Goal: Transaction & Acquisition: Purchase product/service

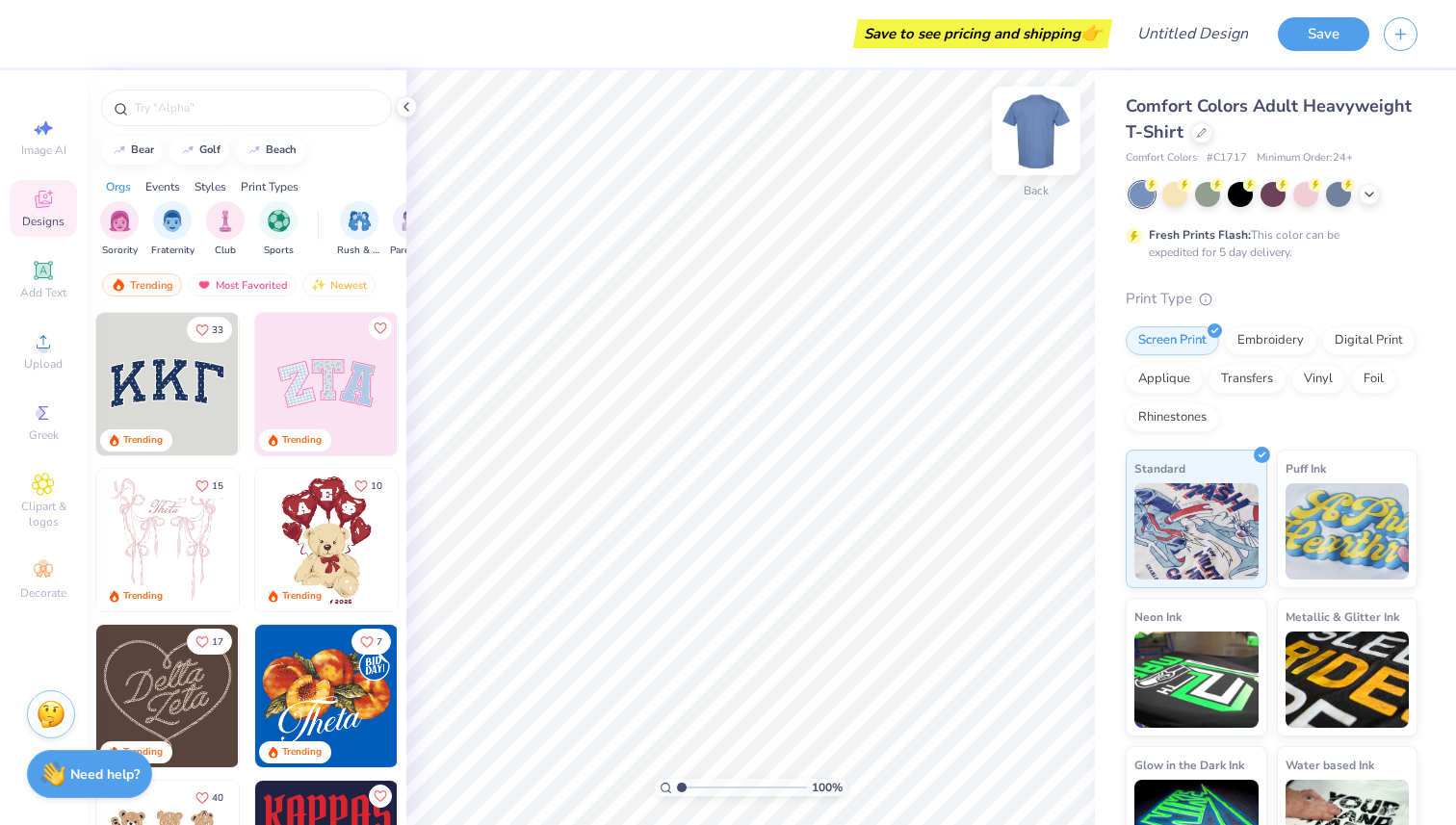
click at [1036, 143] on img at bounding box center [1037, 131] width 78 height 78
click at [1175, 113] on span "Comfort Colors Adult Heavyweight T-Shirt" at bounding box center [1269, 118] width 286 height 49
click at [1199, 130] on icon at bounding box center [1202, 131] width 8 height 8
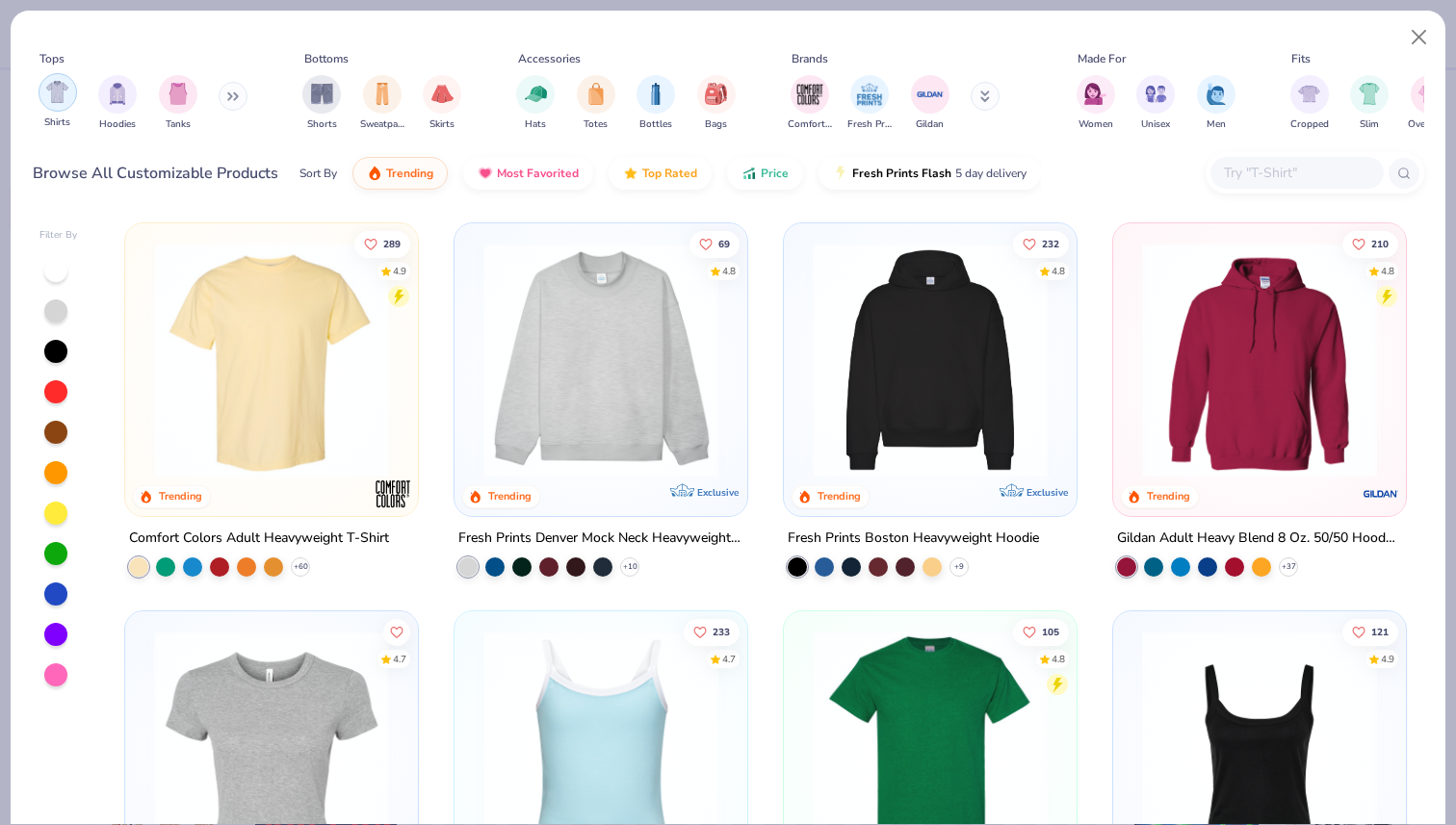
click at [62, 88] on img "filter for Shirts" at bounding box center [58, 91] width 22 height 22
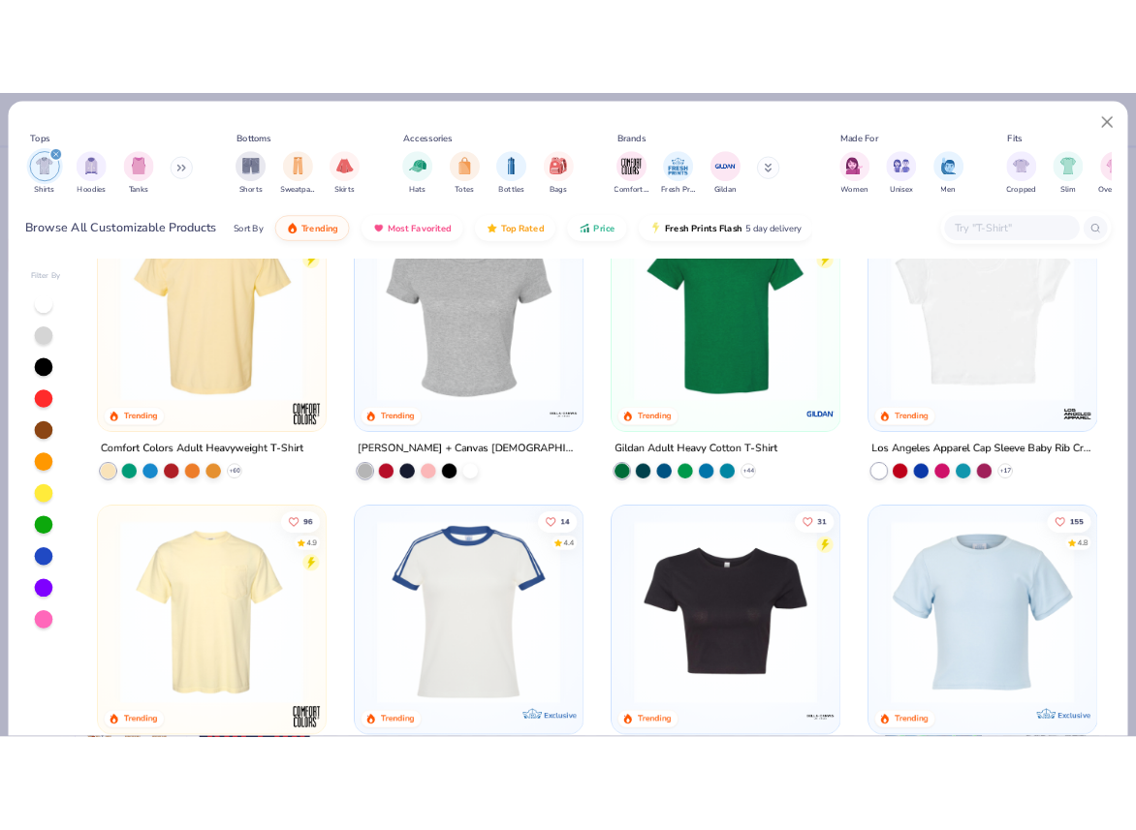
scroll to position [248, 0]
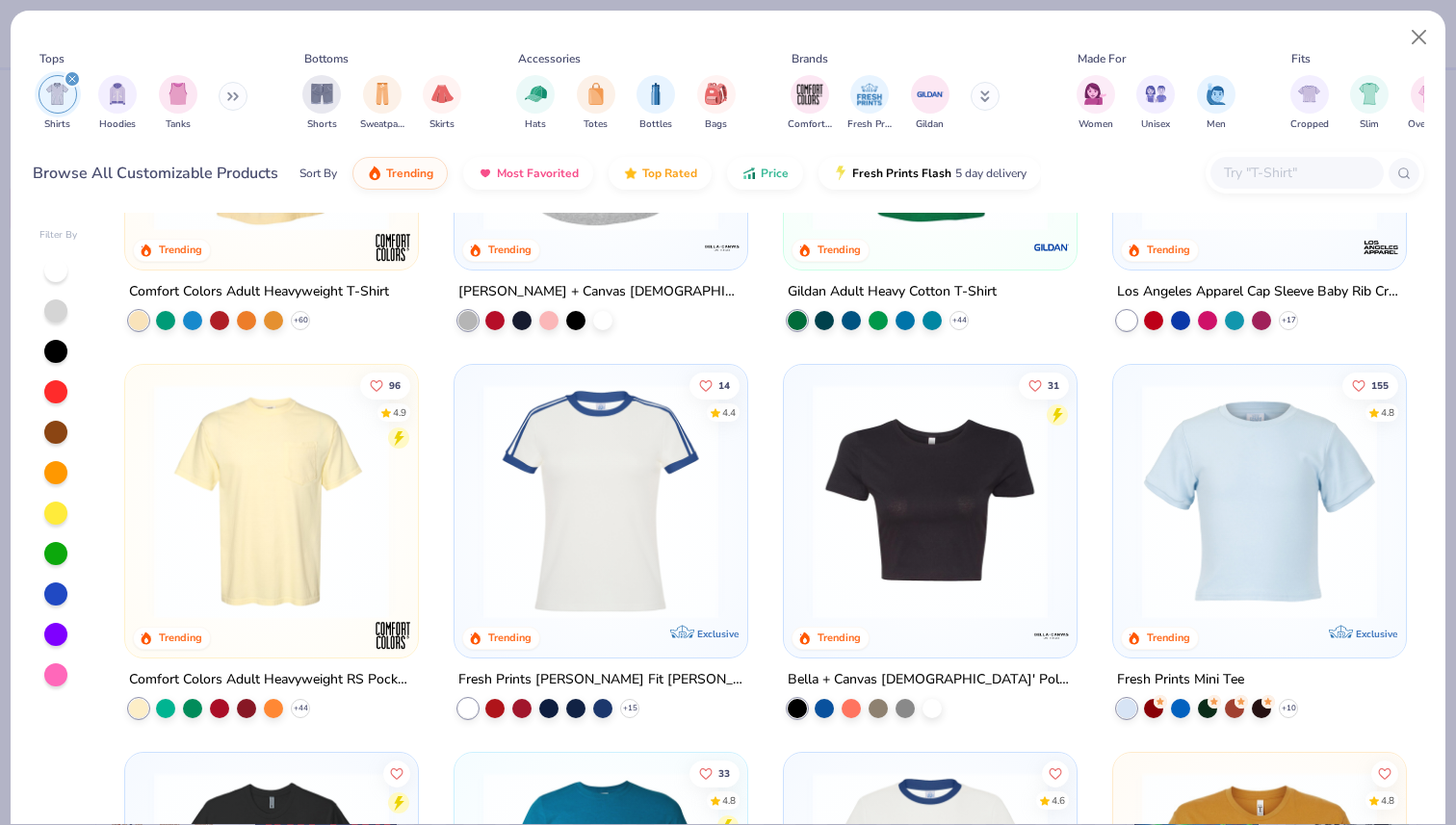
click at [263, 540] on img at bounding box center [271, 502] width 254 height 235
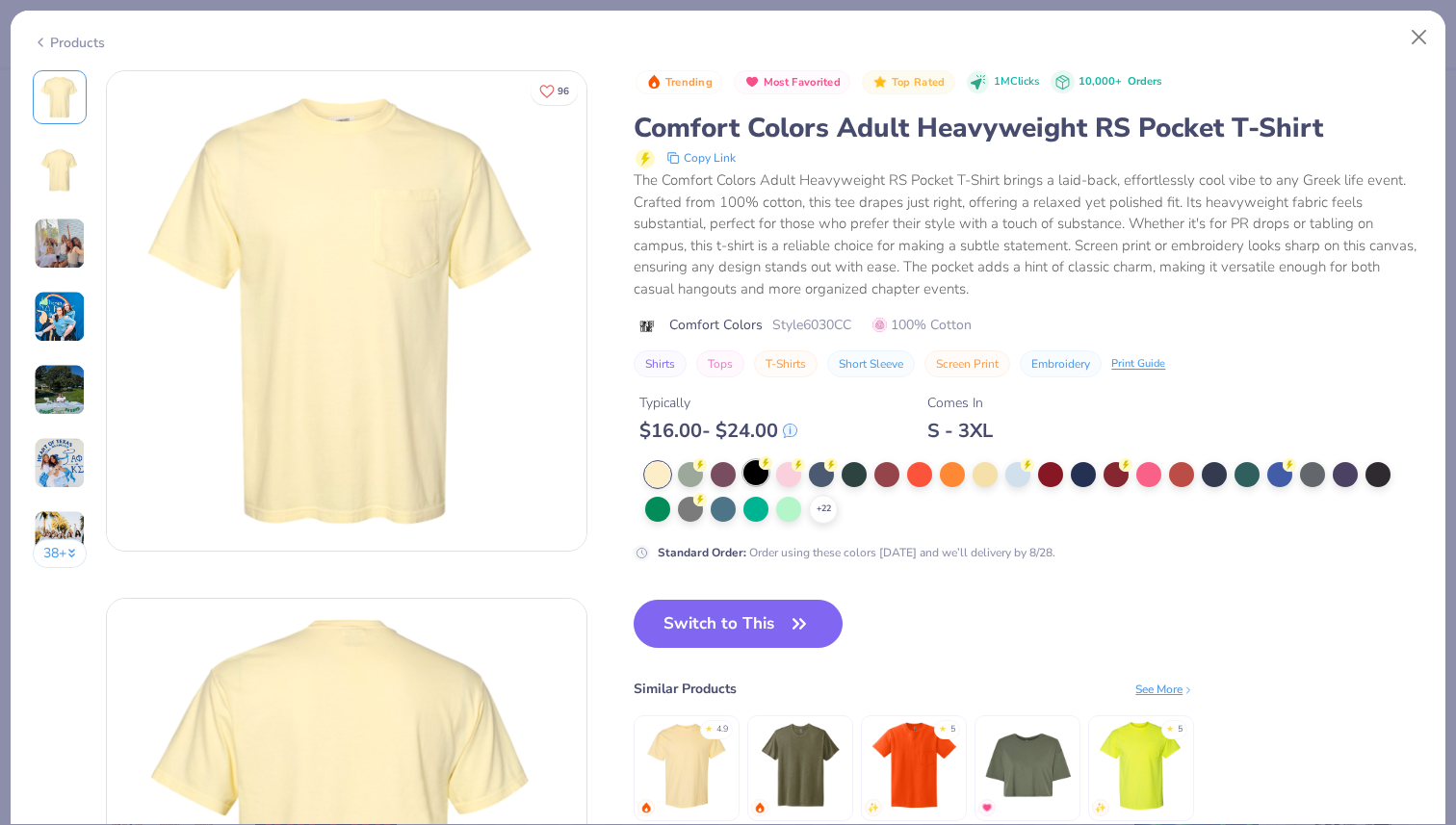
click at [759, 480] on div at bounding box center [755, 472] width 25 height 25
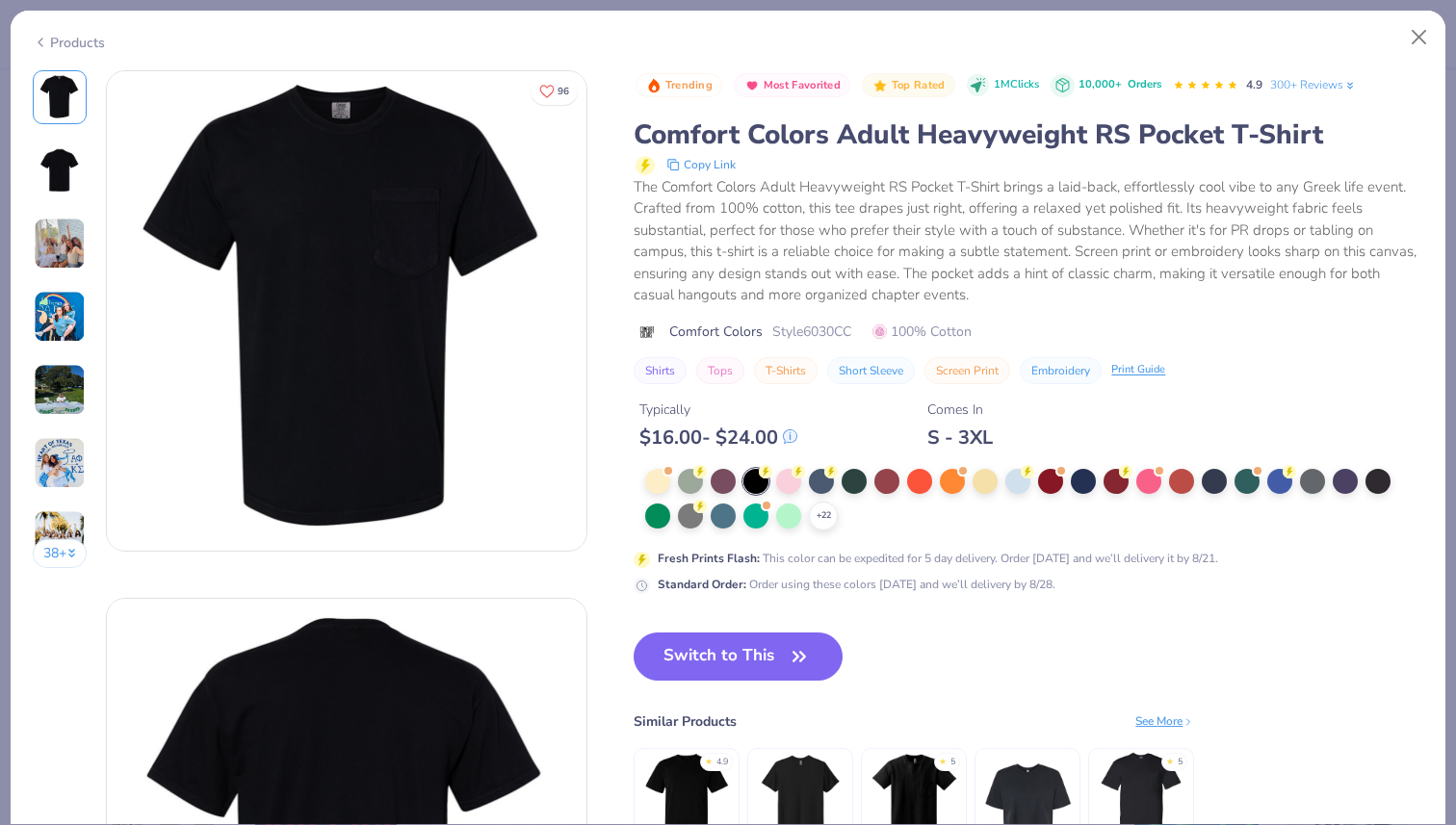
click at [1002, 487] on div "+ 22" at bounding box center [1024, 500] width 758 height 62
click at [1347, 490] on div at bounding box center [1345, 479] width 25 height 25
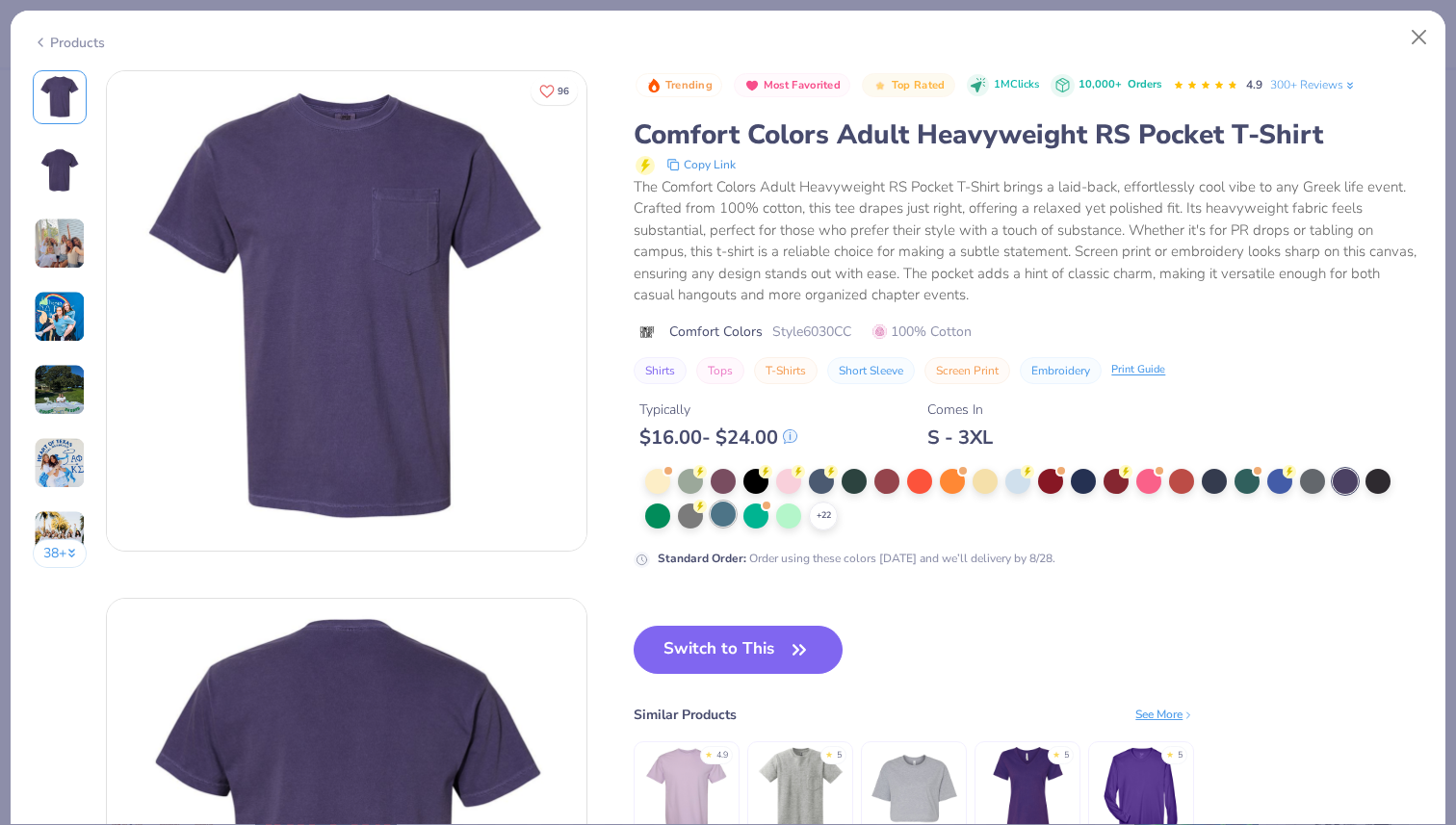
click at [730, 514] on div at bounding box center [723, 514] width 25 height 25
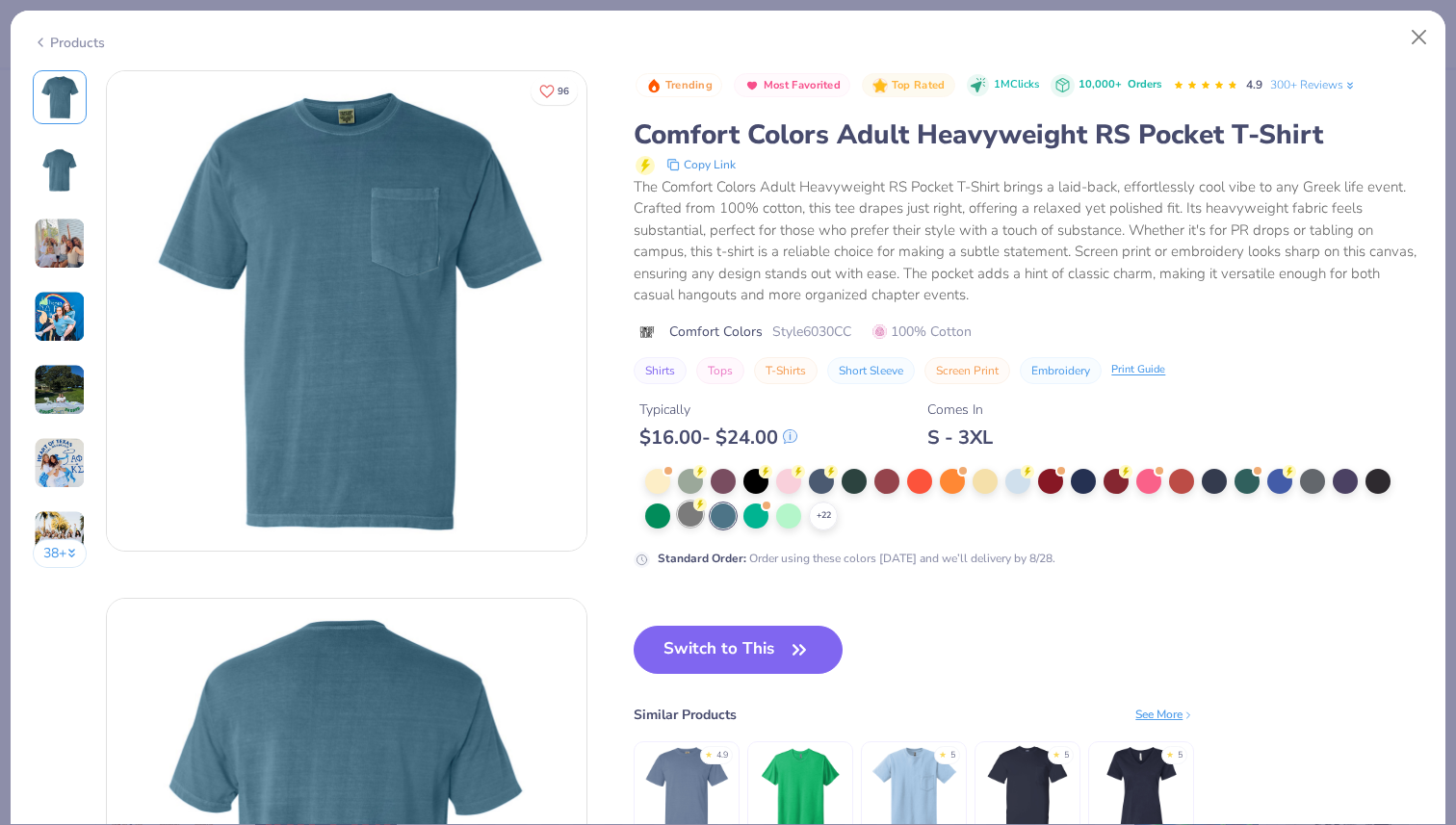
click at [706, 512] on div "+ 22" at bounding box center [1024, 500] width 758 height 62
click at [698, 513] on div at bounding box center [690, 514] width 25 height 25
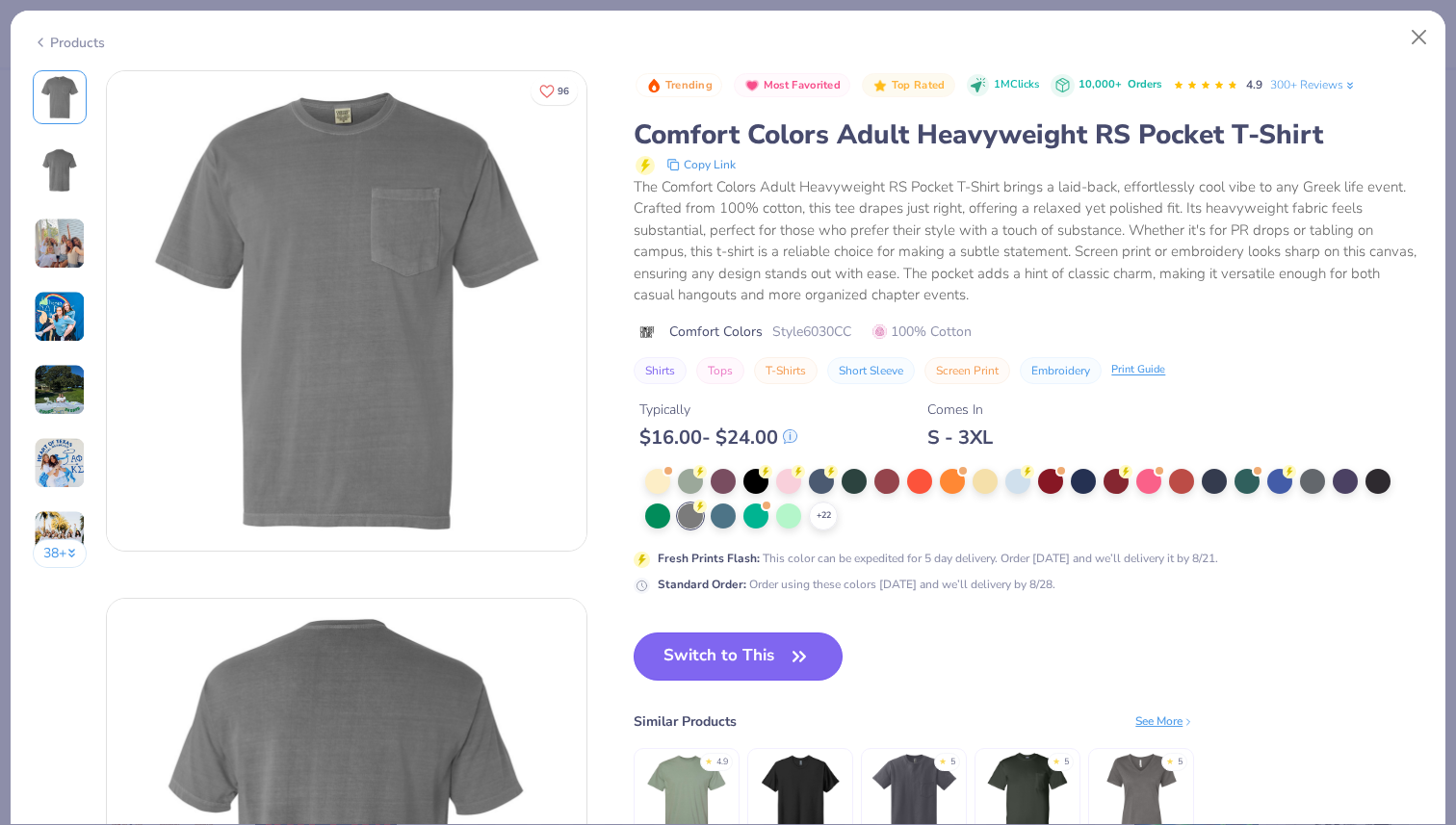
click at [768, 656] on button "Switch to This" at bounding box center [738, 657] width 209 height 48
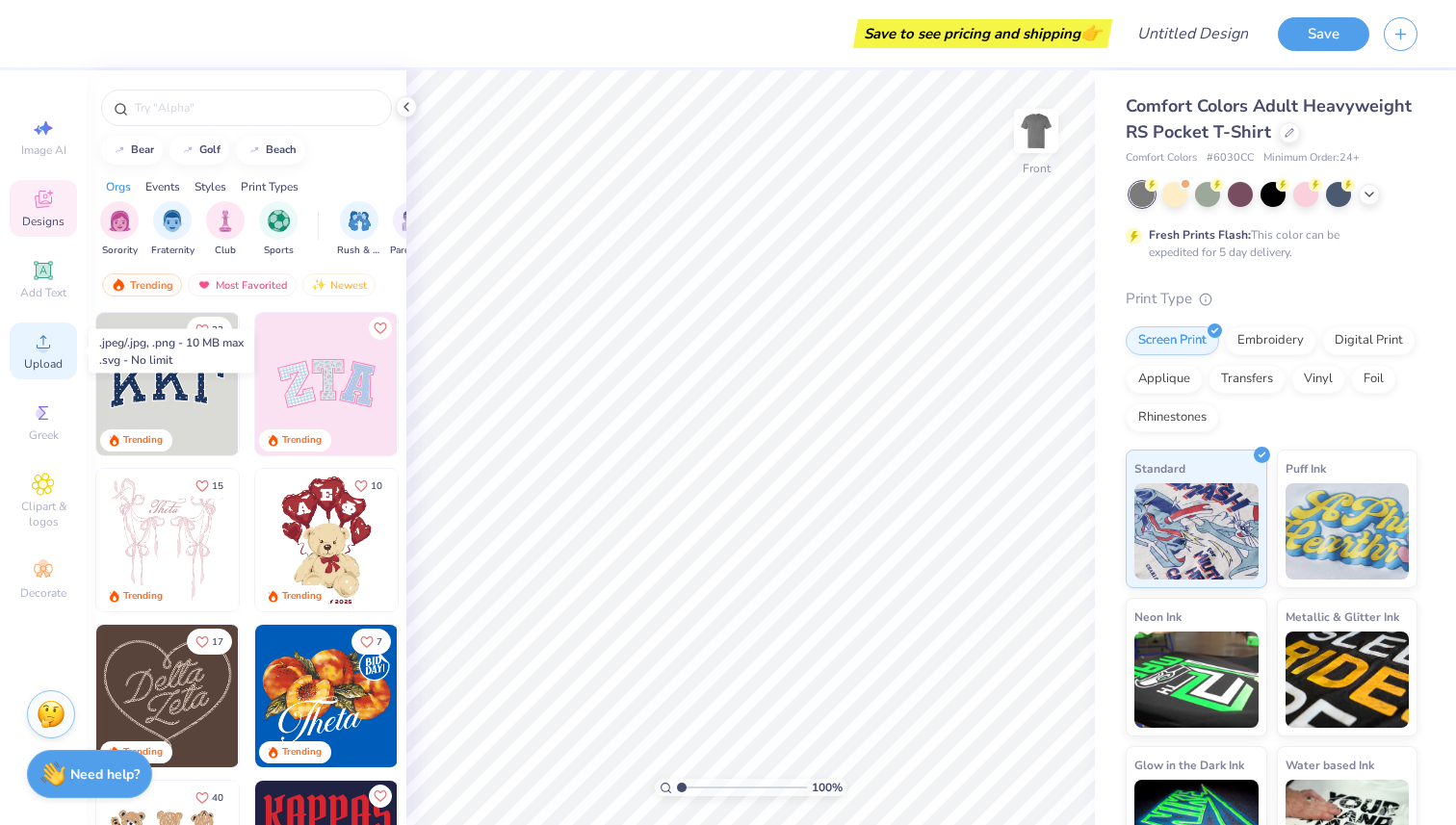
click at [47, 350] on circle at bounding box center [43, 348] width 11 height 11
click at [47, 276] on icon at bounding box center [43, 269] width 15 height 15
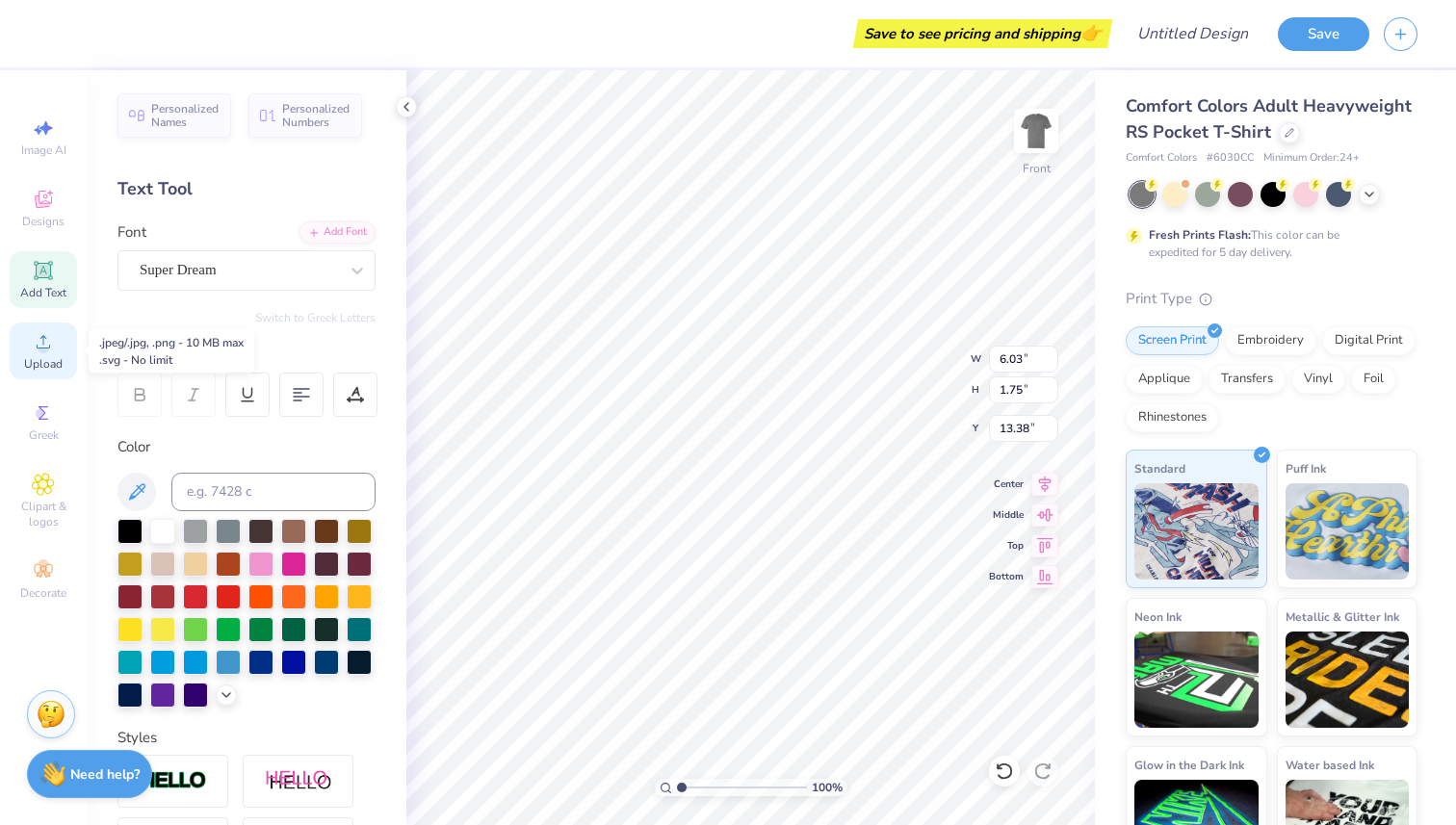
click at [43, 353] on circle at bounding box center [43, 348] width 11 height 11
click at [38, 361] on span "Upload" at bounding box center [43, 364] width 39 height 16
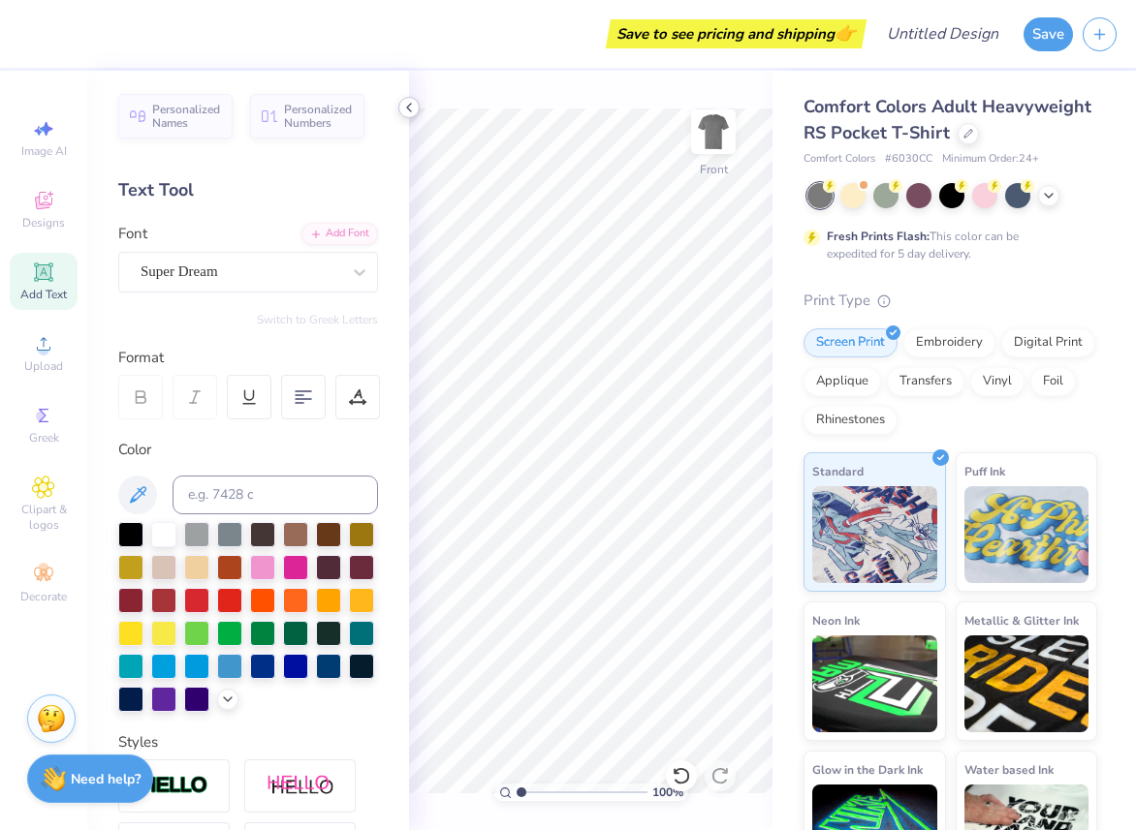
click at [414, 111] on icon at bounding box center [409, 108] width 16 height 16
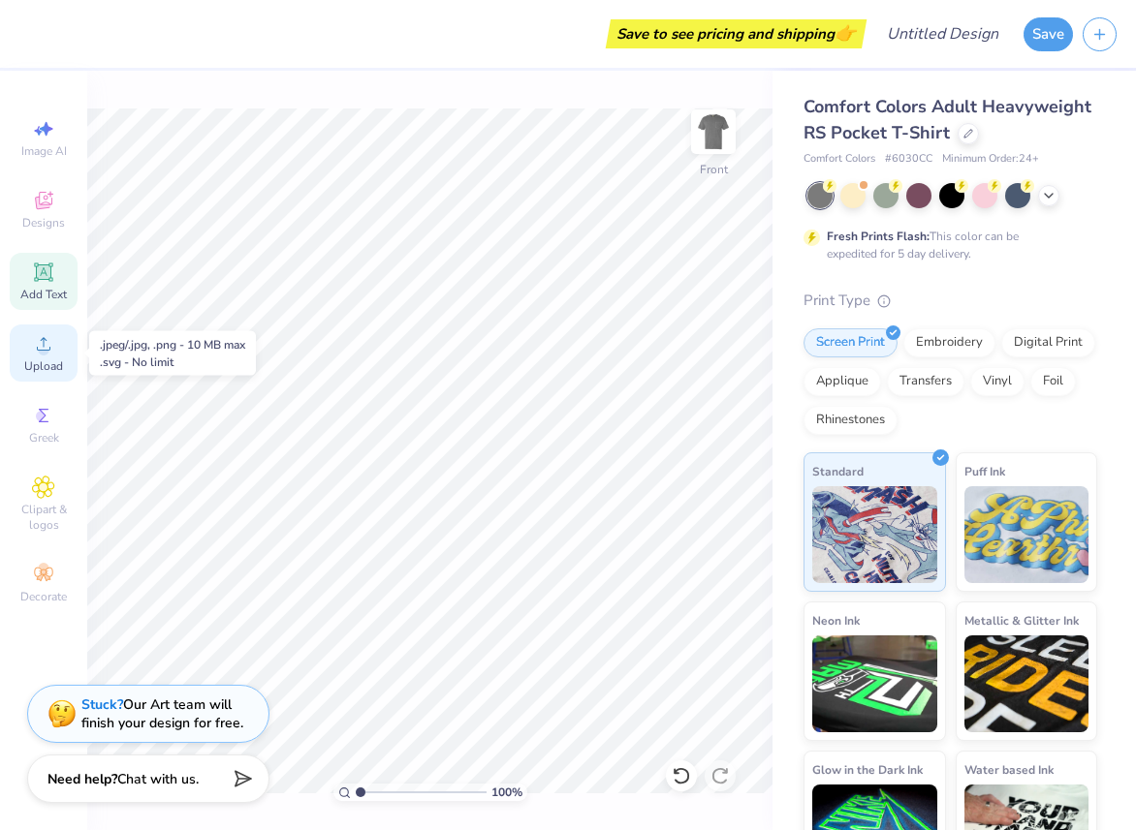
click at [44, 358] on span "Upload" at bounding box center [43, 366] width 39 height 16
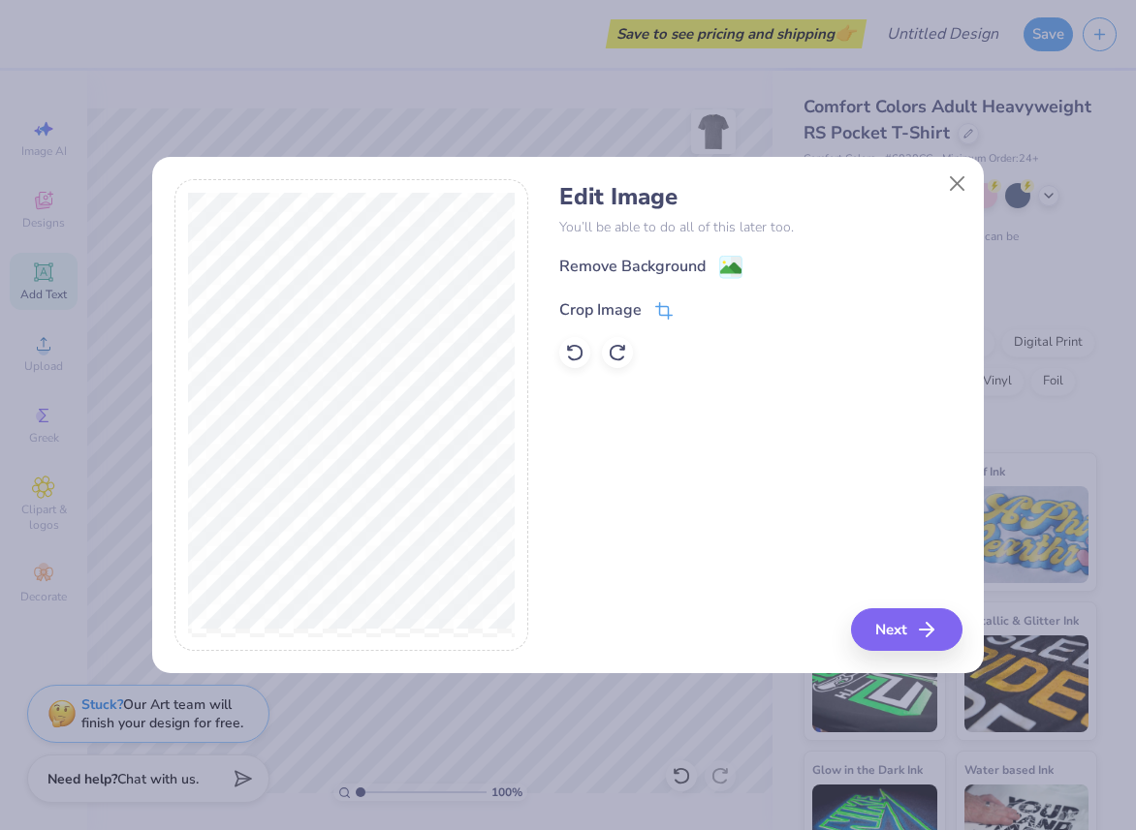
click at [666, 307] on icon at bounding box center [663, 310] width 17 height 17
click at [896, 619] on div "Edit Image You’ll be able to do all of this later too. Remove Background Crop I…" at bounding box center [760, 415] width 402 height 473
click at [913, 626] on div "Edit Image You’ll be able to do all of this later too. Remove Background Crop I…" at bounding box center [760, 415] width 402 height 473
click at [691, 308] on icon at bounding box center [697, 308] width 12 height 12
click at [918, 621] on button "Next" at bounding box center [909, 629] width 111 height 43
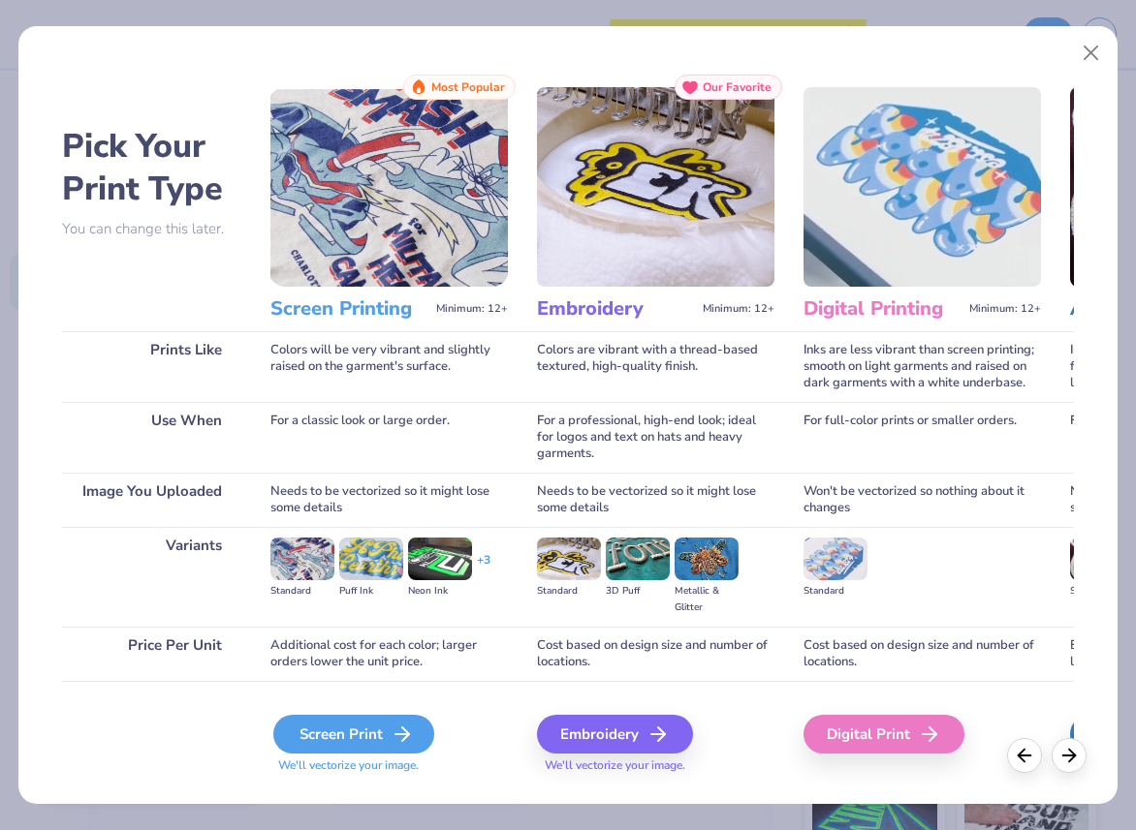
click at [369, 725] on div "Screen Print" at bounding box center [353, 734] width 161 height 39
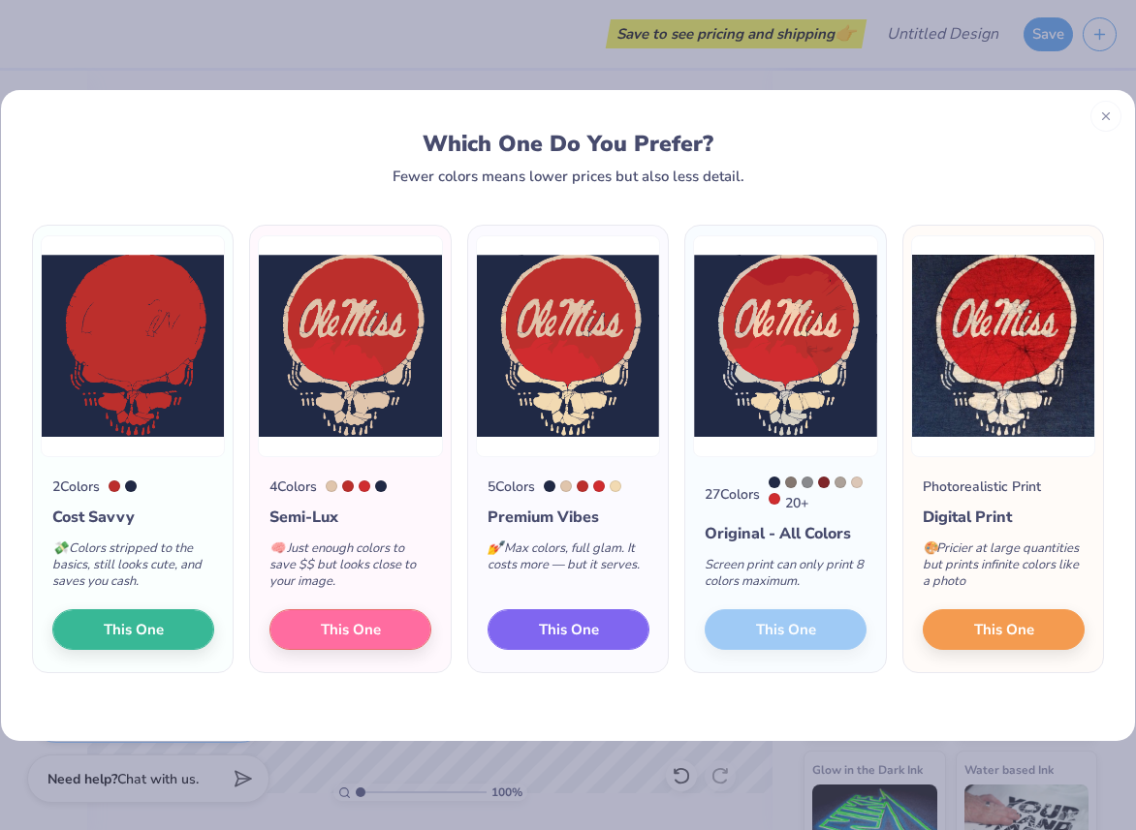
click at [565, 640] on button "This One" at bounding box center [568, 629] width 162 height 41
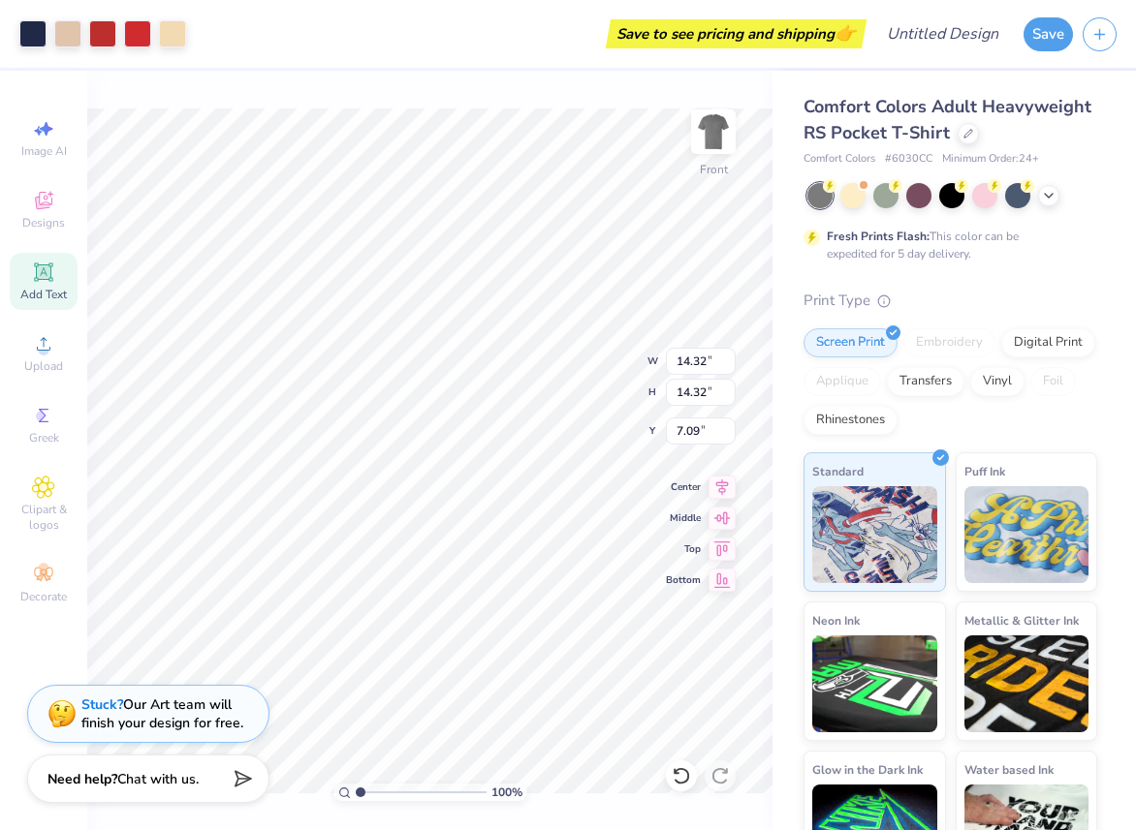
type input "9.51"
type input "3.90"
click at [30, 32] on div at bounding box center [32, 31] width 27 height 27
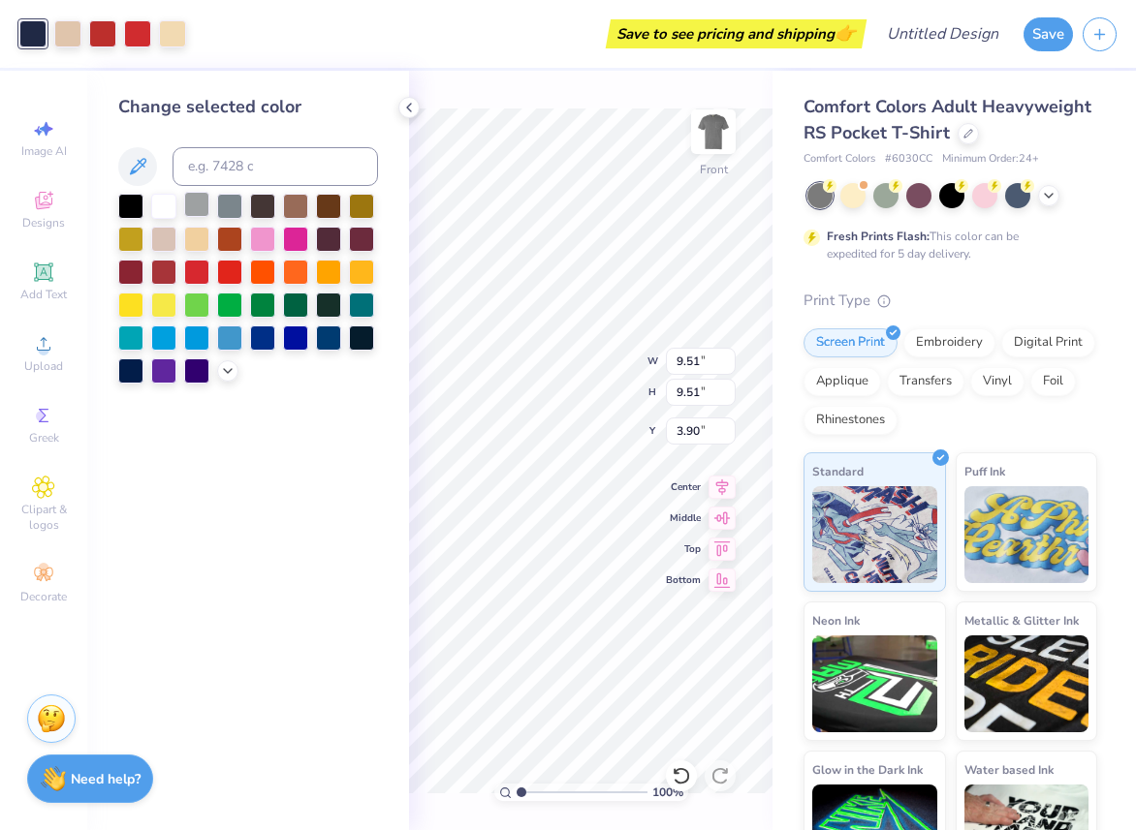
click at [200, 204] on div at bounding box center [196, 204] width 25 height 25
click at [228, 209] on div at bounding box center [229, 204] width 25 height 25
click at [148, 171] on icon at bounding box center [137, 166] width 23 height 23
click at [234, 624] on div "Change selected color" at bounding box center [248, 451] width 322 height 760
click at [226, 273] on div at bounding box center [229, 270] width 25 height 25
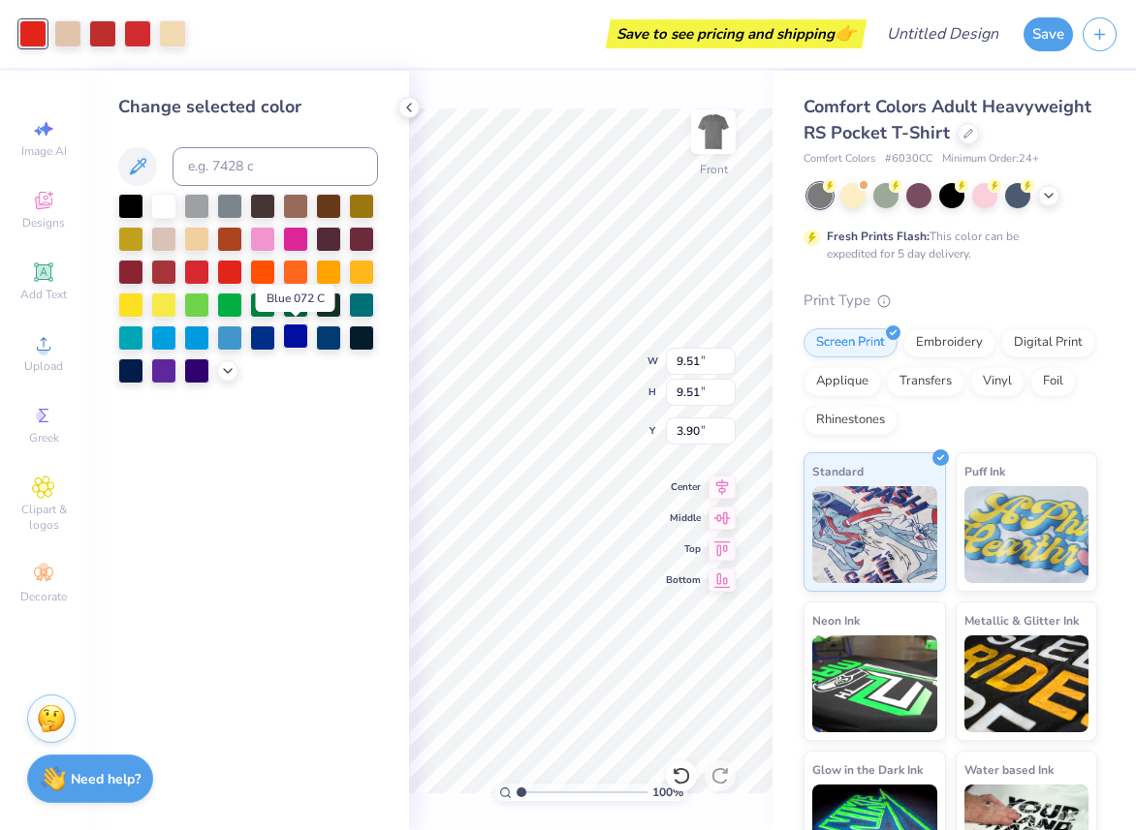
click at [283, 328] on div at bounding box center [295, 336] width 25 height 25
click at [354, 336] on div at bounding box center [361, 336] width 25 height 25
click at [221, 368] on icon at bounding box center [228, 369] width 16 height 16
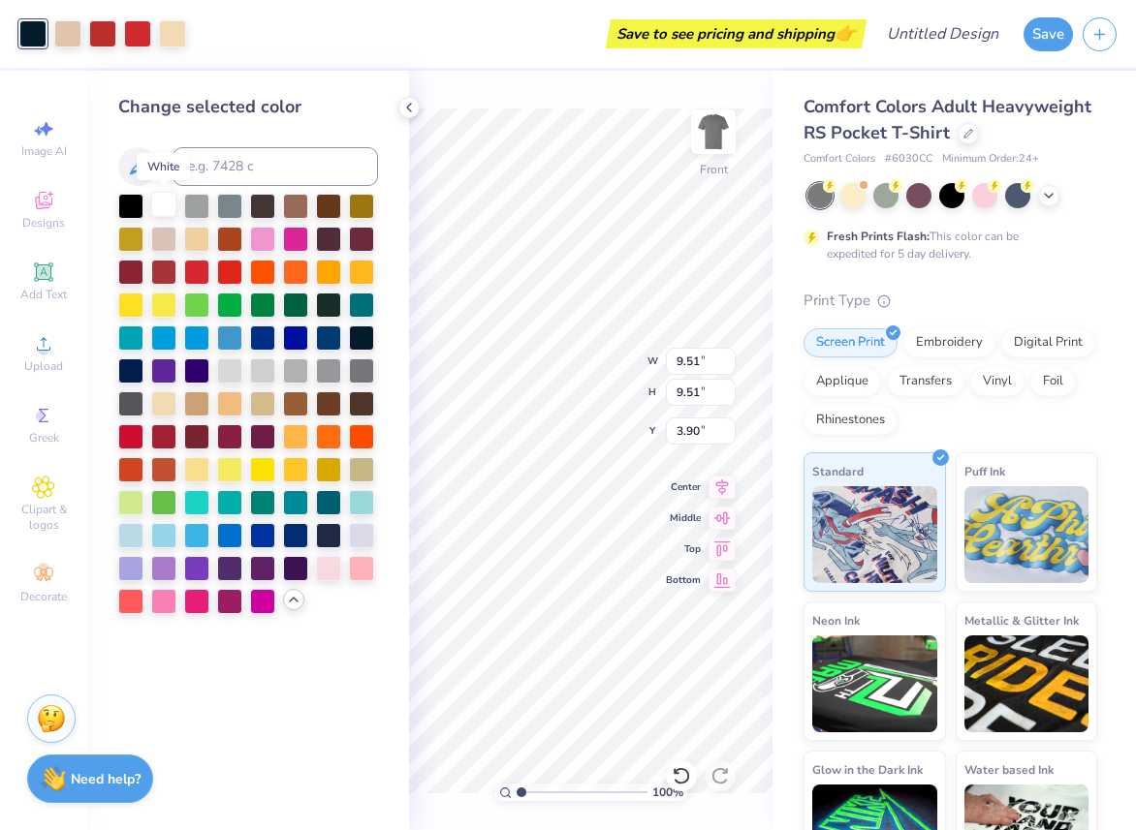
click at [162, 203] on div at bounding box center [163, 204] width 25 height 25
click at [119, 202] on div at bounding box center [130, 204] width 25 height 25
click at [212, 205] on div at bounding box center [248, 404] width 260 height 420
click at [224, 216] on div at bounding box center [229, 204] width 25 height 25
click at [197, 391] on div at bounding box center [196, 401] width 25 height 25
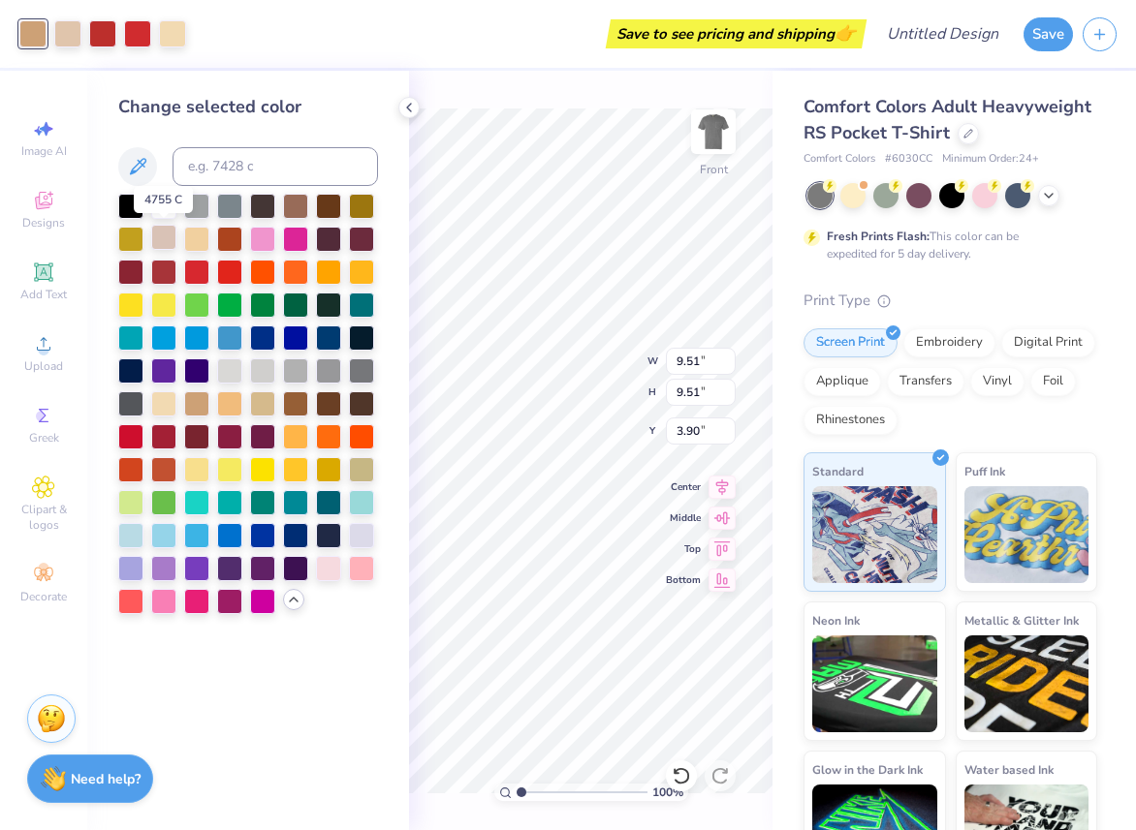
click at [165, 235] on div at bounding box center [163, 237] width 25 height 25
click at [196, 219] on div at bounding box center [248, 404] width 260 height 420
click at [214, 191] on div "Change selected color" at bounding box center [248, 354] width 260 height 520
click at [200, 203] on div at bounding box center [196, 204] width 25 height 25
click at [229, 203] on div at bounding box center [229, 204] width 25 height 25
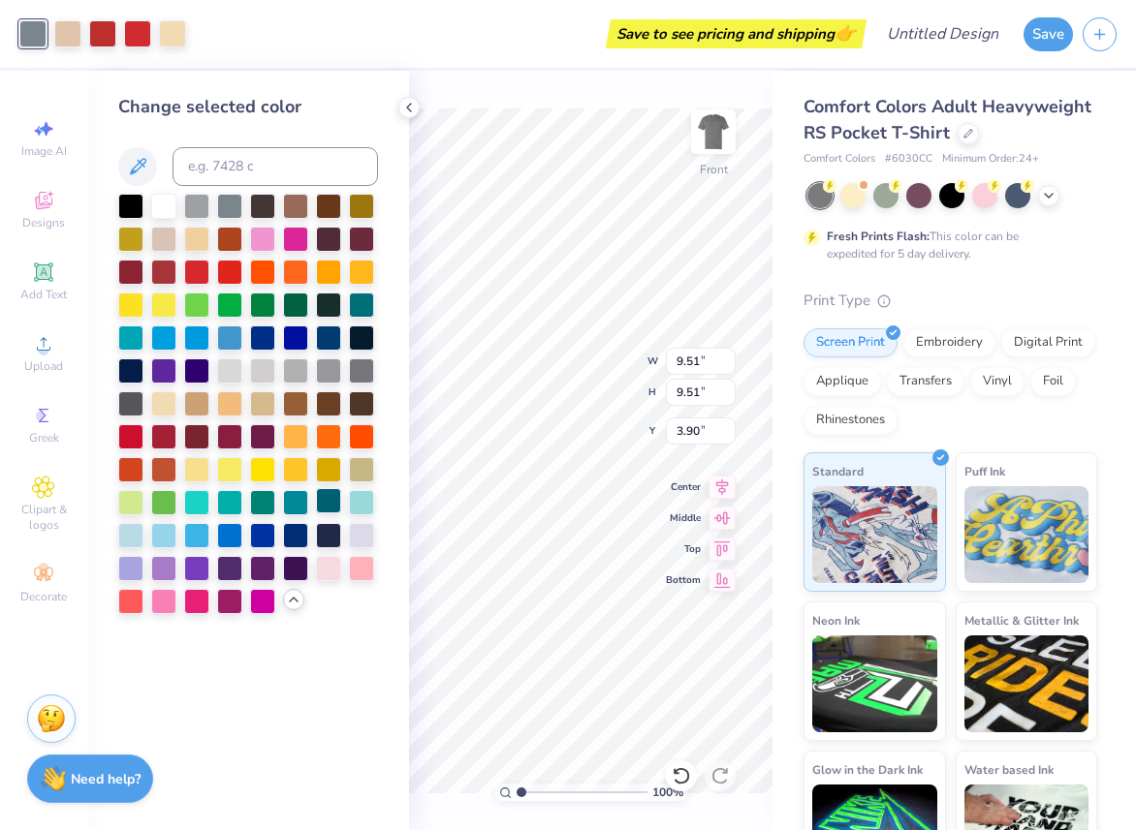
click at [335, 499] on div at bounding box center [328, 500] width 25 height 25
click at [327, 300] on div at bounding box center [328, 303] width 25 height 25
click at [322, 341] on div at bounding box center [328, 336] width 25 height 25
click at [299, 336] on div at bounding box center [295, 336] width 25 height 25
click at [332, 337] on div at bounding box center [328, 336] width 25 height 25
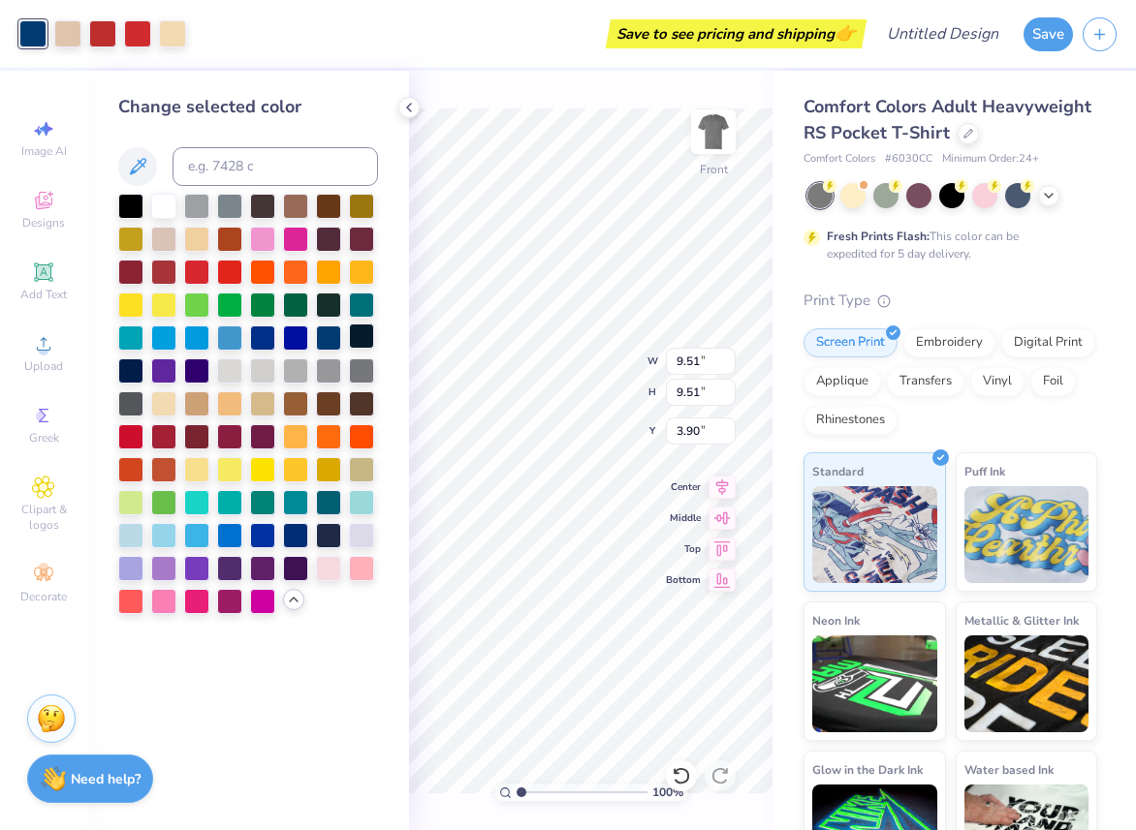
click at [357, 338] on div at bounding box center [361, 336] width 25 height 25
click at [132, 374] on div at bounding box center [130, 369] width 25 height 25
click at [324, 328] on div at bounding box center [328, 336] width 25 height 25
click at [295, 336] on div at bounding box center [295, 336] width 25 height 25
click at [259, 333] on div at bounding box center [262, 336] width 25 height 25
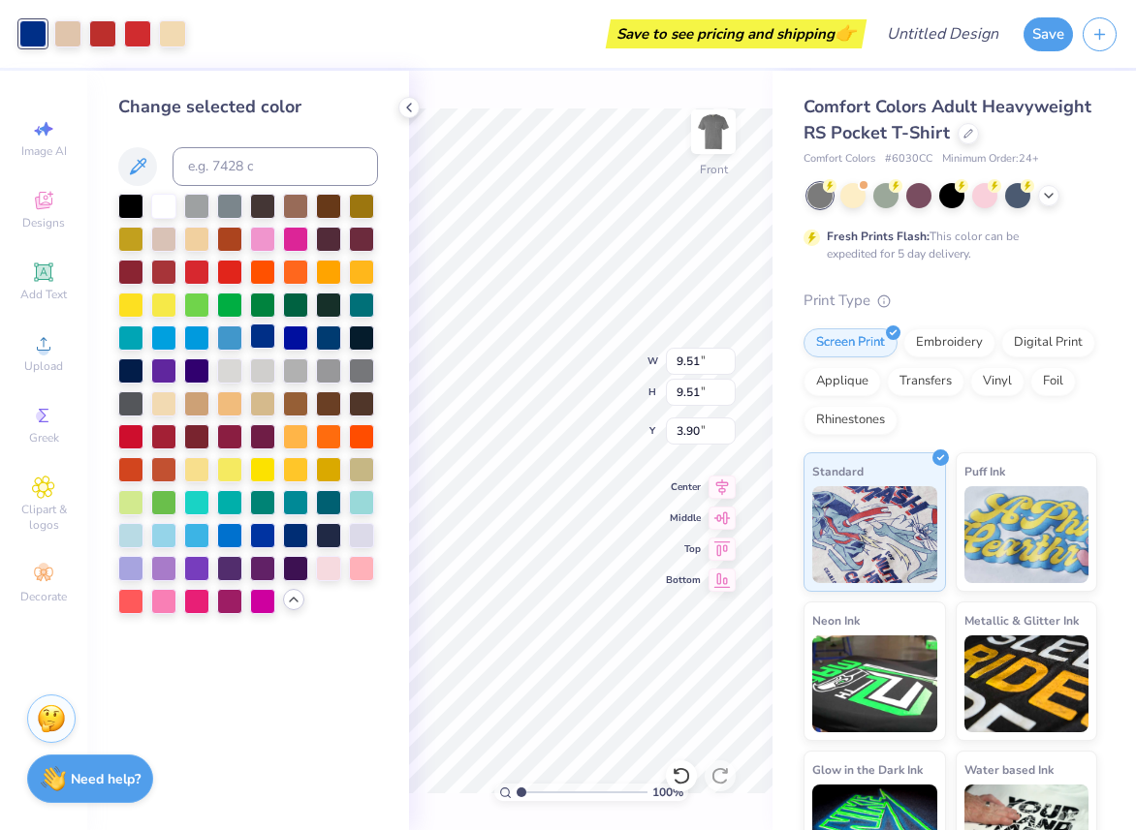
click at [261, 338] on div at bounding box center [262, 336] width 25 height 25
click at [327, 339] on div at bounding box center [328, 336] width 25 height 25
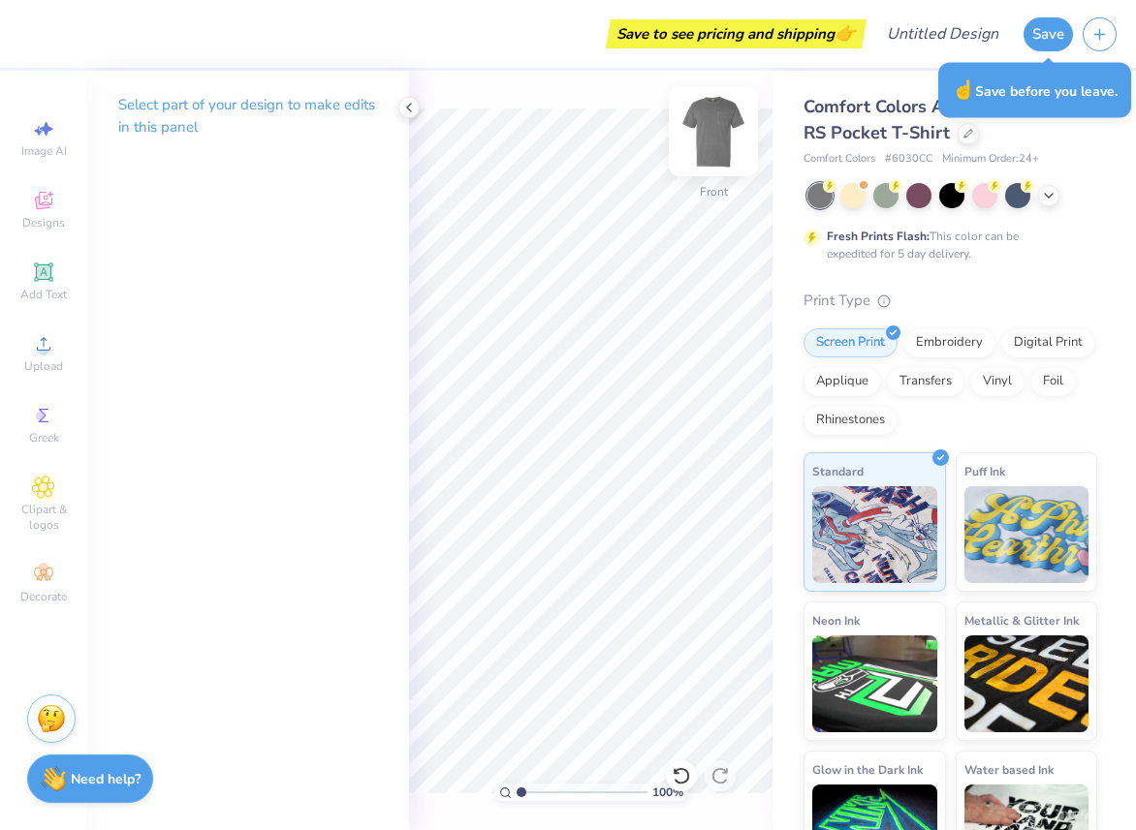
click at [720, 121] on img at bounding box center [713, 132] width 78 height 78
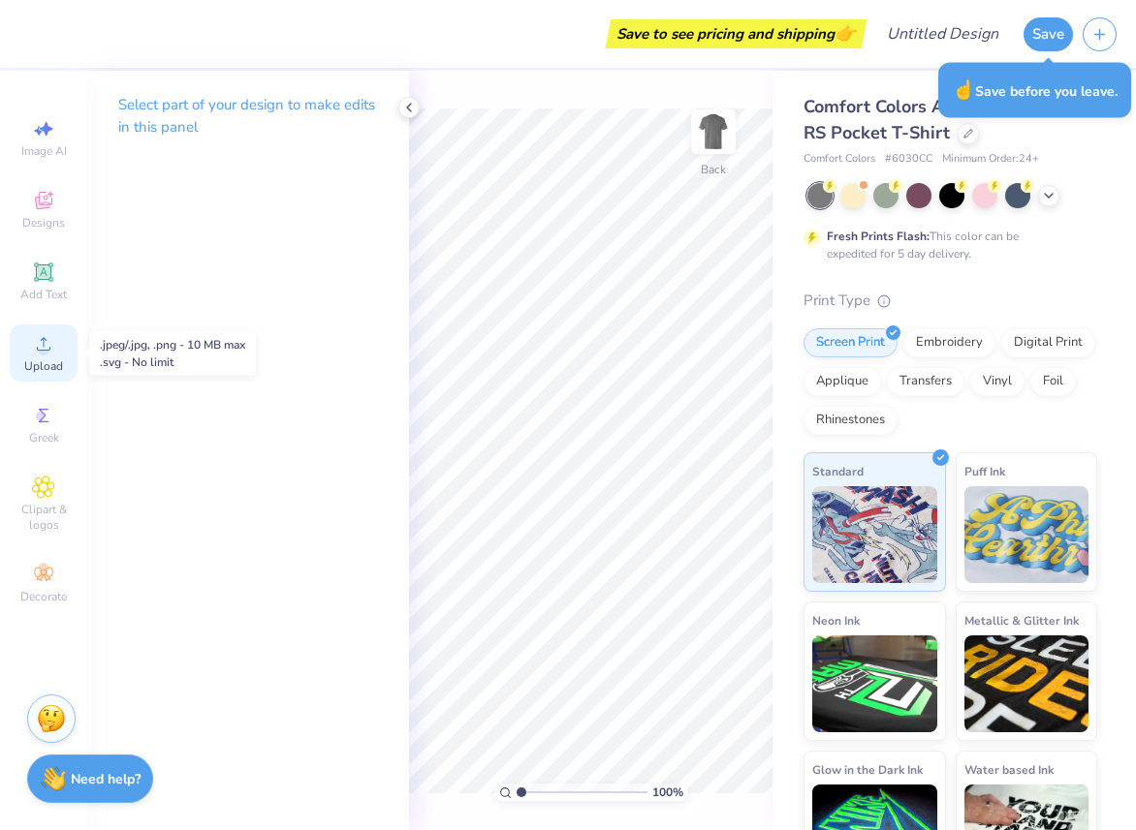
click at [43, 360] on span "Upload" at bounding box center [43, 366] width 39 height 16
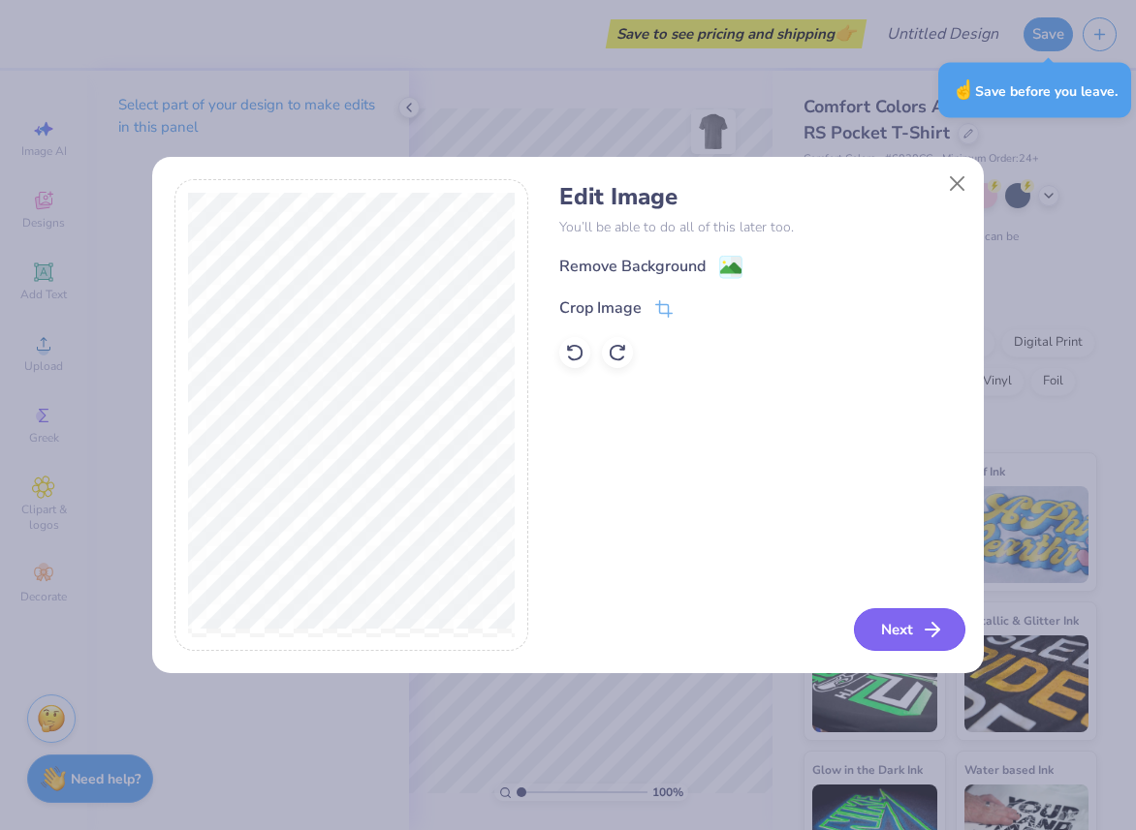
click at [912, 628] on button "Next" at bounding box center [909, 629] width 111 height 43
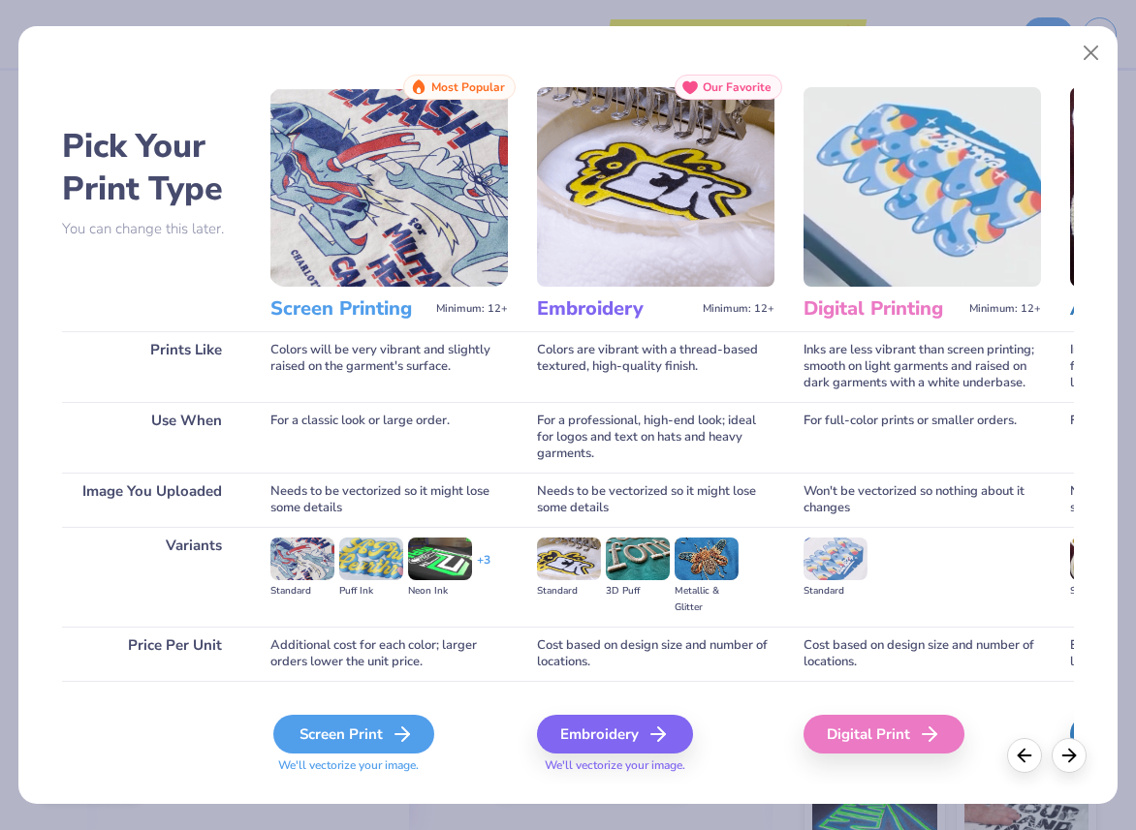
click at [400, 725] on icon at bounding box center [401, 734] width 23 height 23
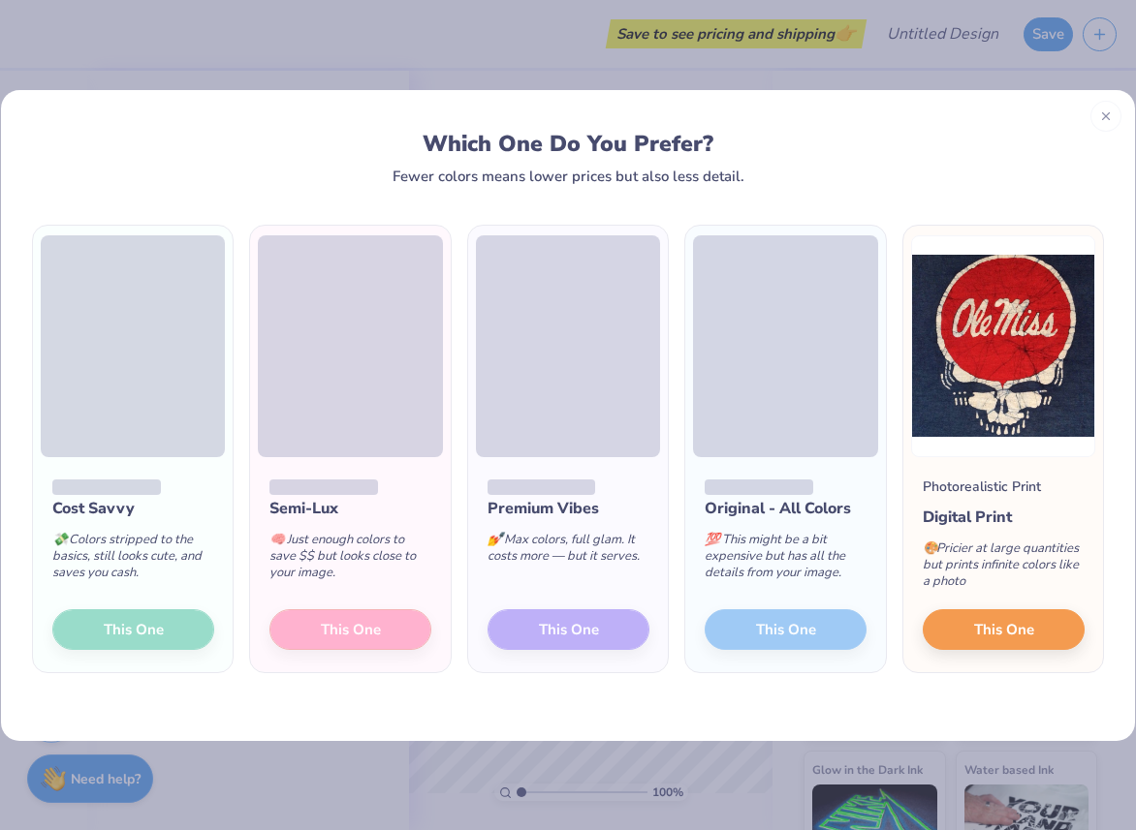
click at [547, 628] on div "Premium Vibes 💅 Max colors, full glam. It costs more — but it serves. This One" at bounding box center [568, 565] width 200 height 216
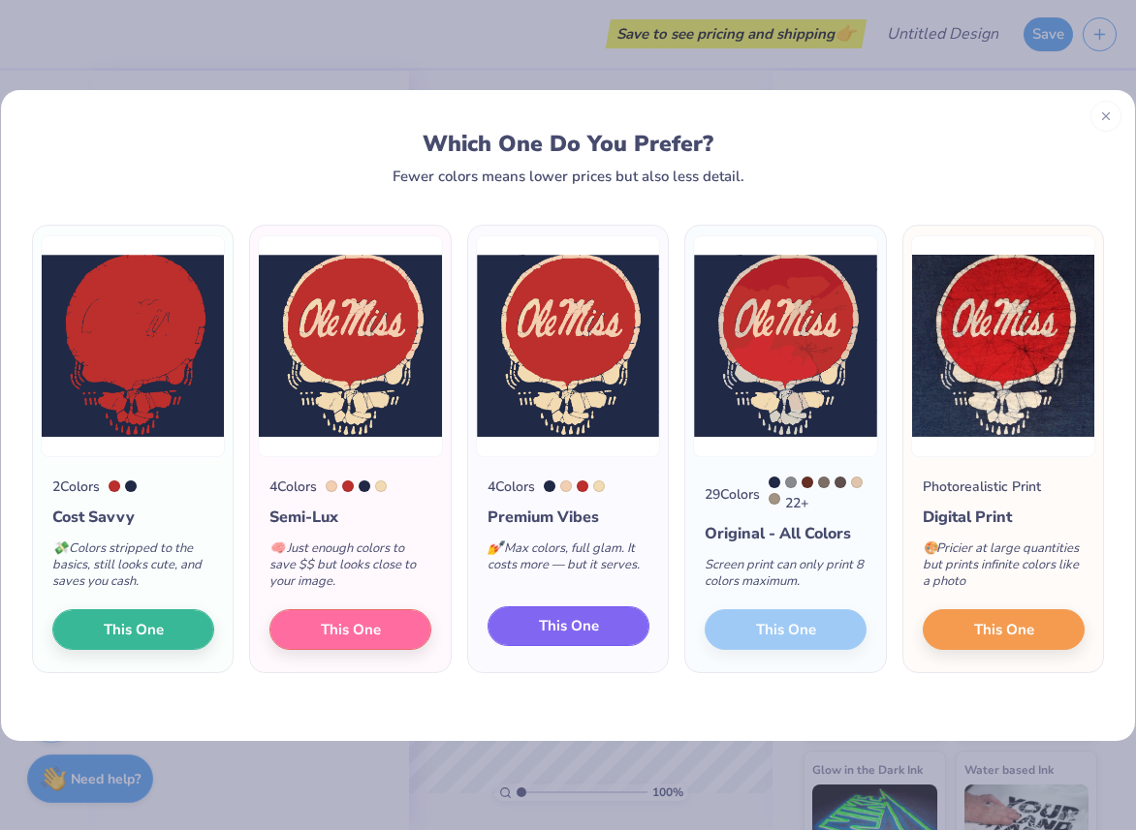
click at [560, 629] on span "This One" at bounding box center [569, 626] width 60 height 22
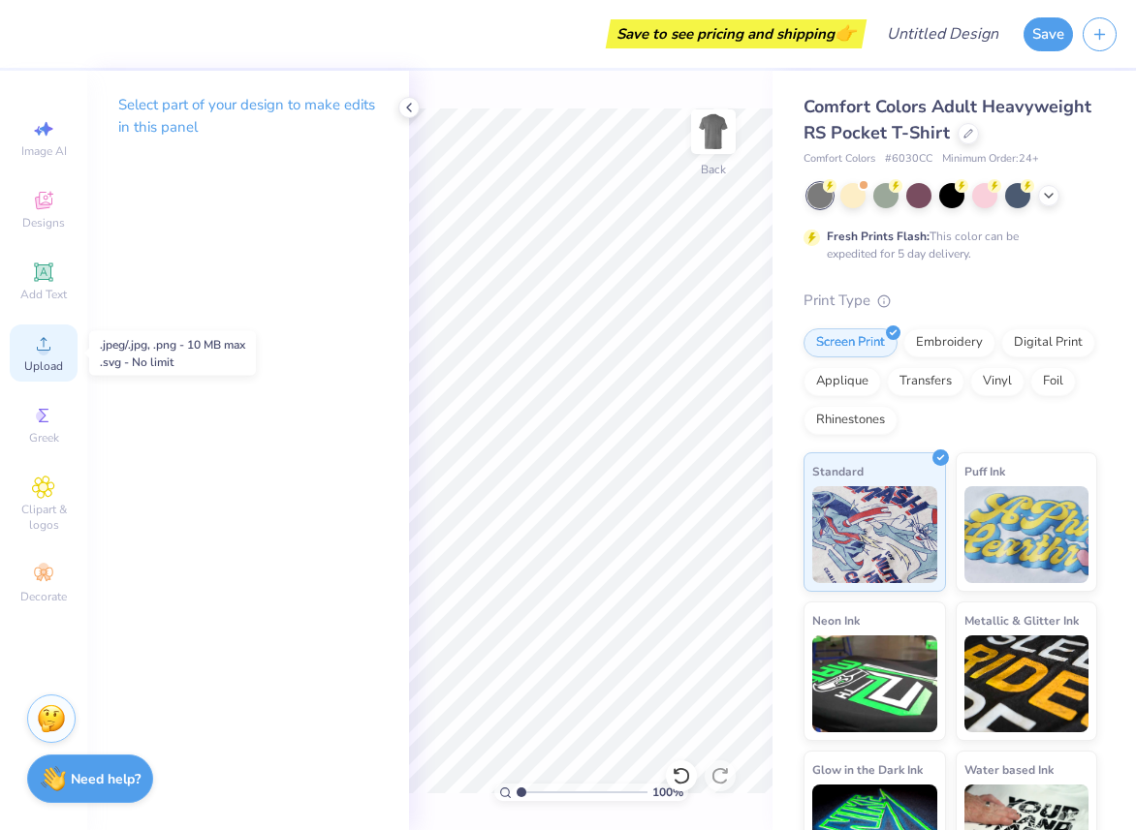
click at [32, 365] on span "Upload" at bounding box center [43, 366] width 39 height 16
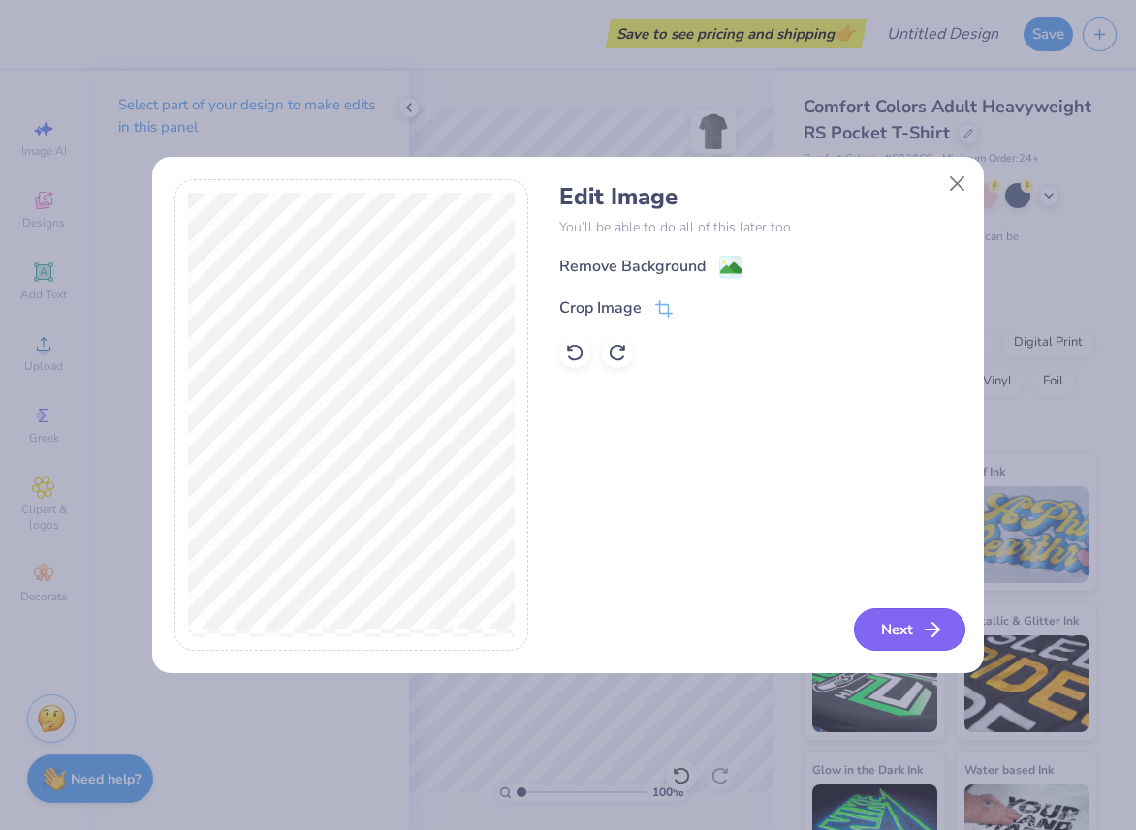
click at [907, 626] on button "Next" at bounding box center [909, 629] width 111 height 43
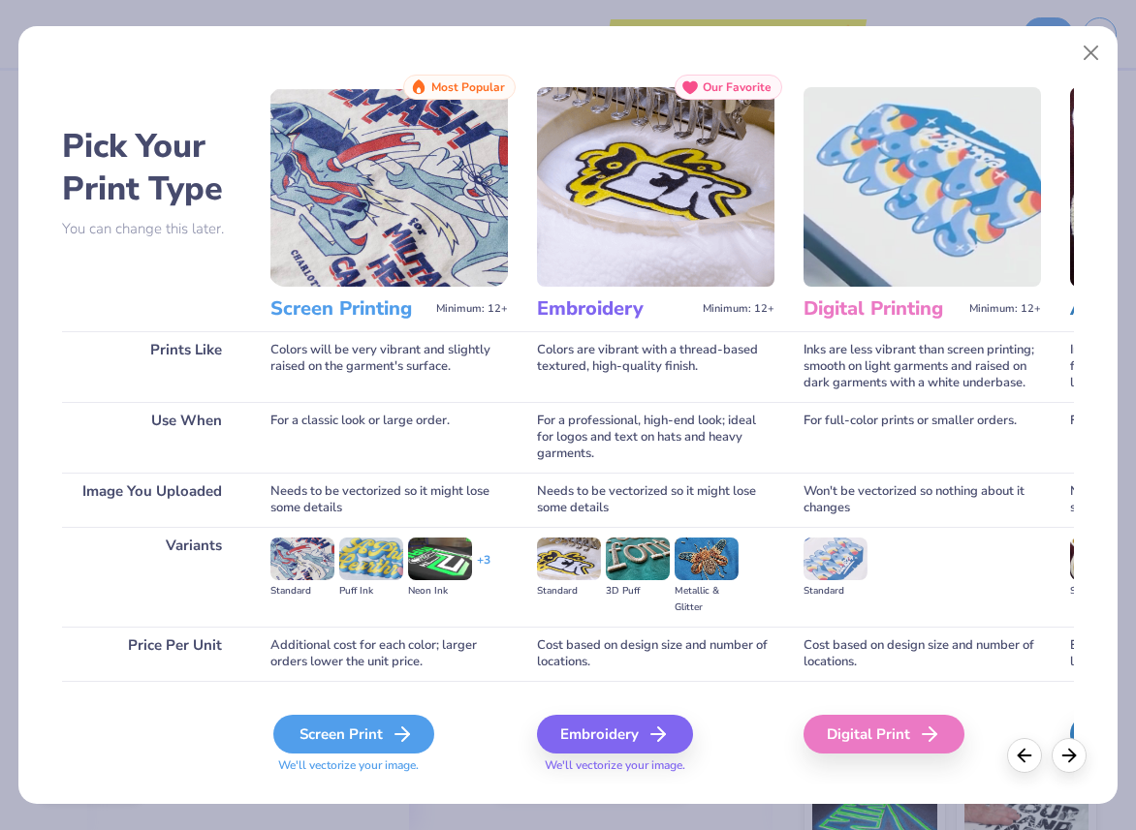
click at [402, 725] on icon at bounding box center [401, 734] width 23 height 23
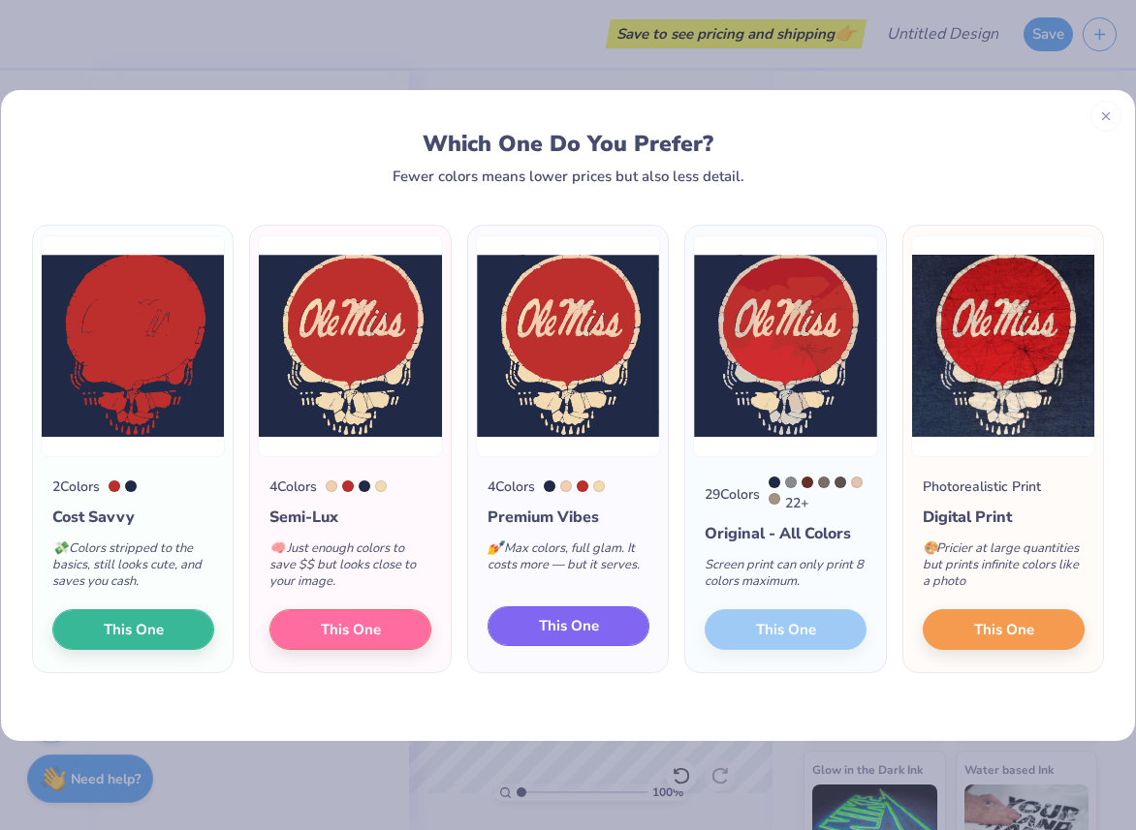
click at [601, 630] on button "This One" at bounding box center [568, 627] width 162 height 41
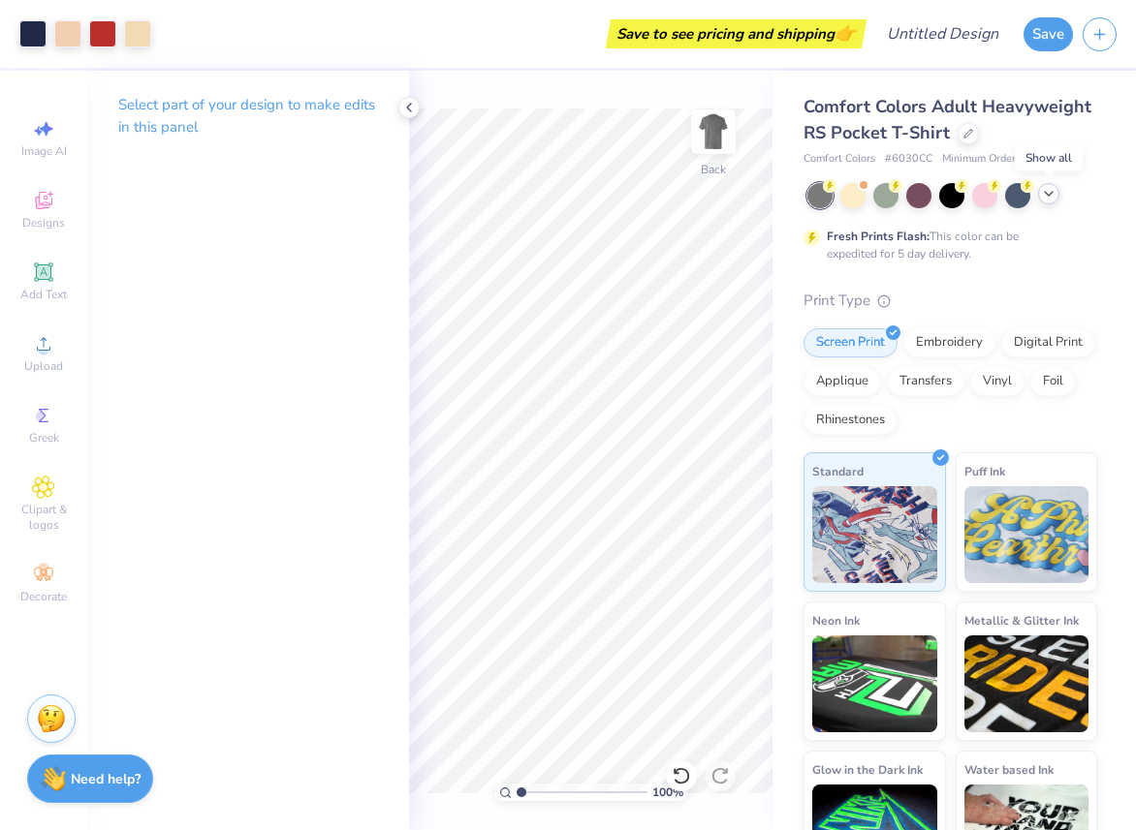
click at [1047, 194] on polyline at bounding box center [1048, 194] width 8 height 4
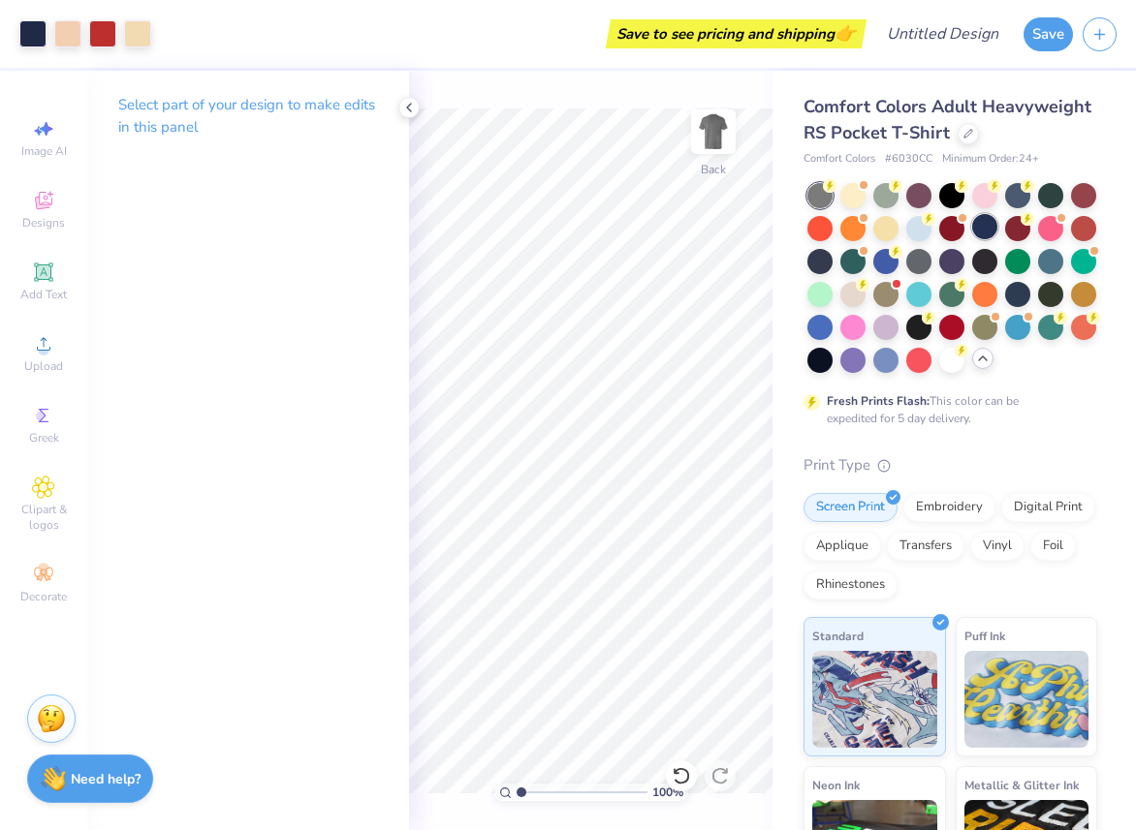
click at [983, 230] on div at bounding box center [984, 226] width 25 height 25
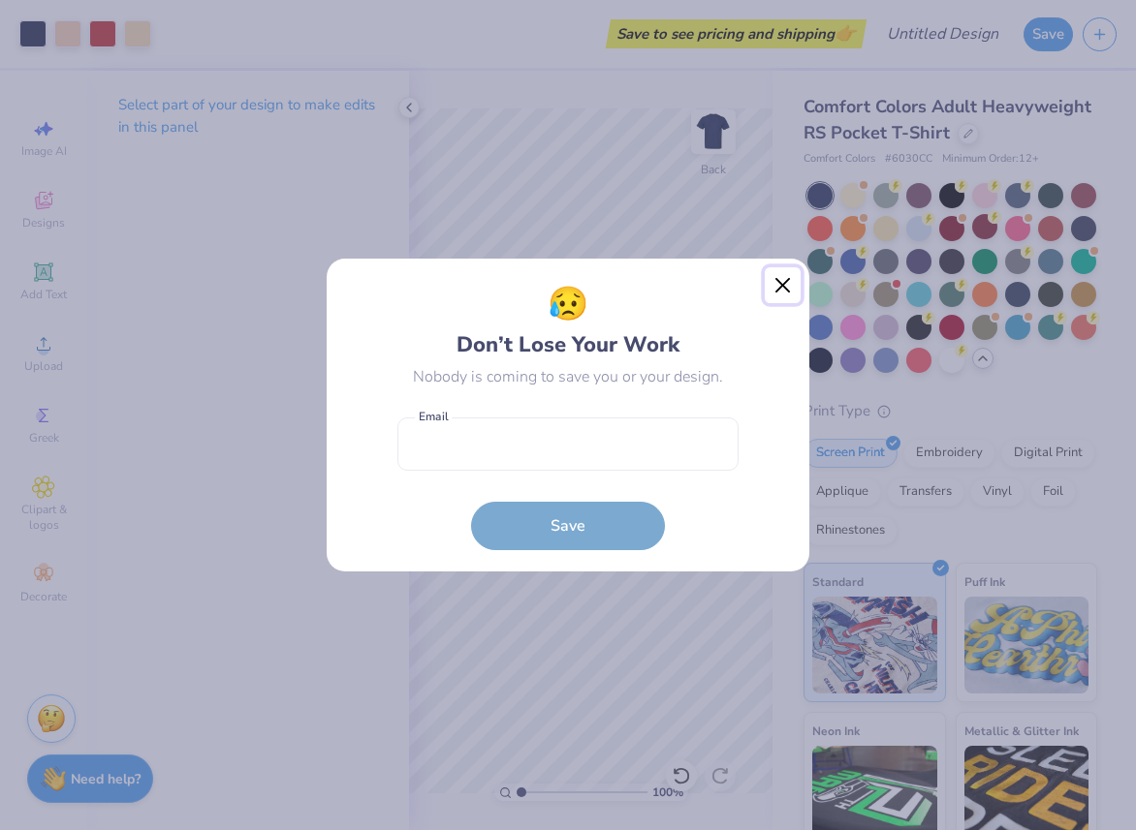
click at [783, 290] on button "Close" at bounding box center [782, 285] width 37 height 37
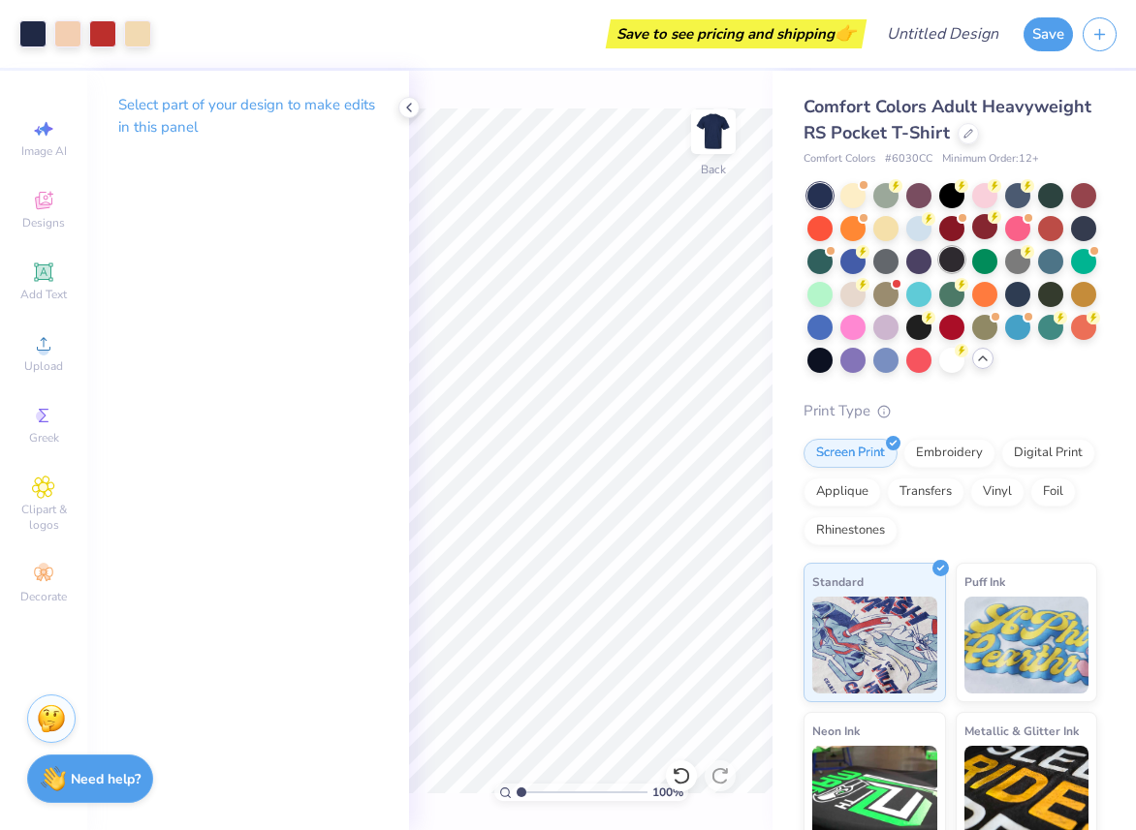
click at [949, 261] on div at bounding box center [951, 259] width 25 height 25
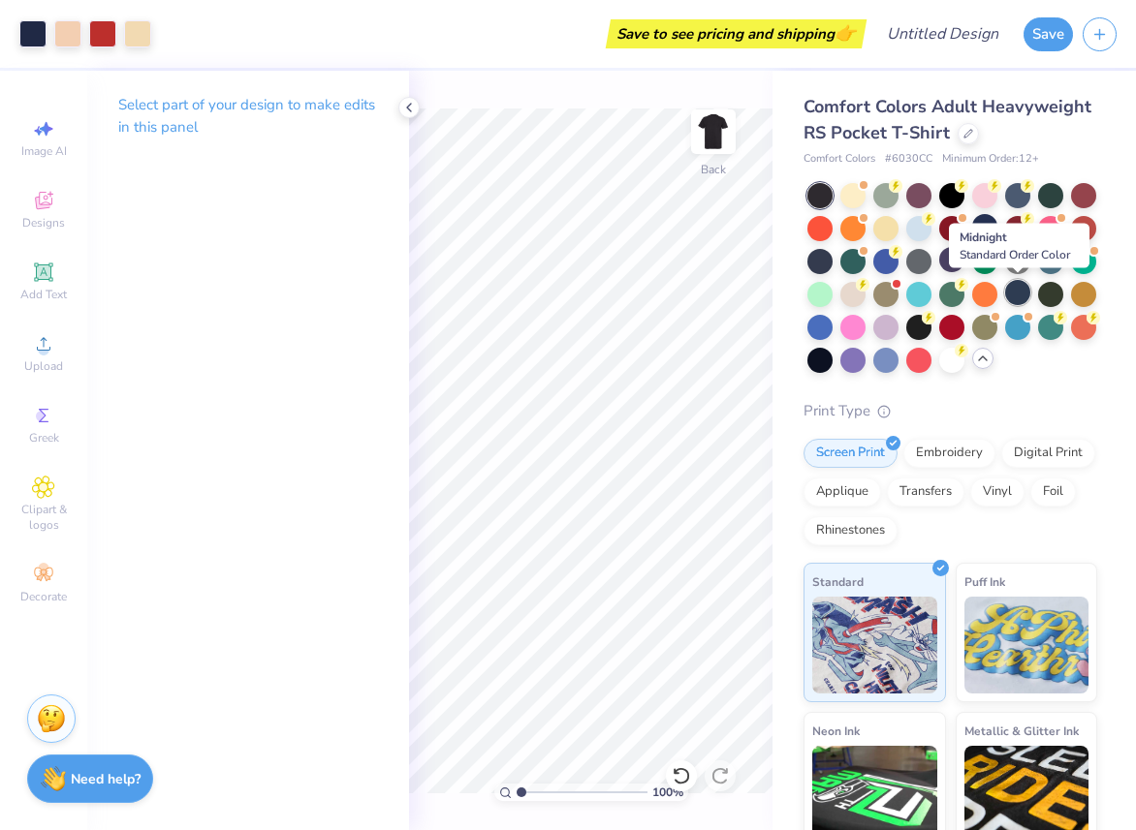
click at [1014, 288] on div at bounding box center [1017, 292] width 25 height 25
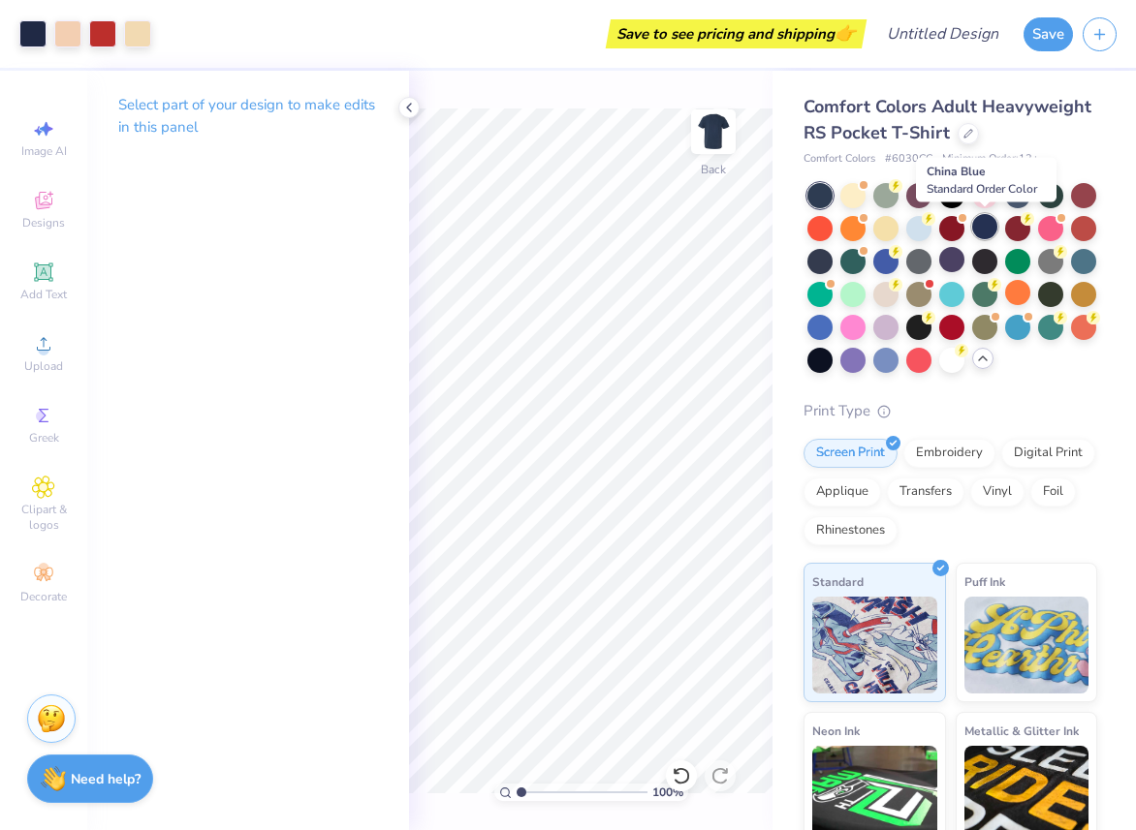
click at [991, 231] on div at bounding box center [984, 226] width 25 height 25
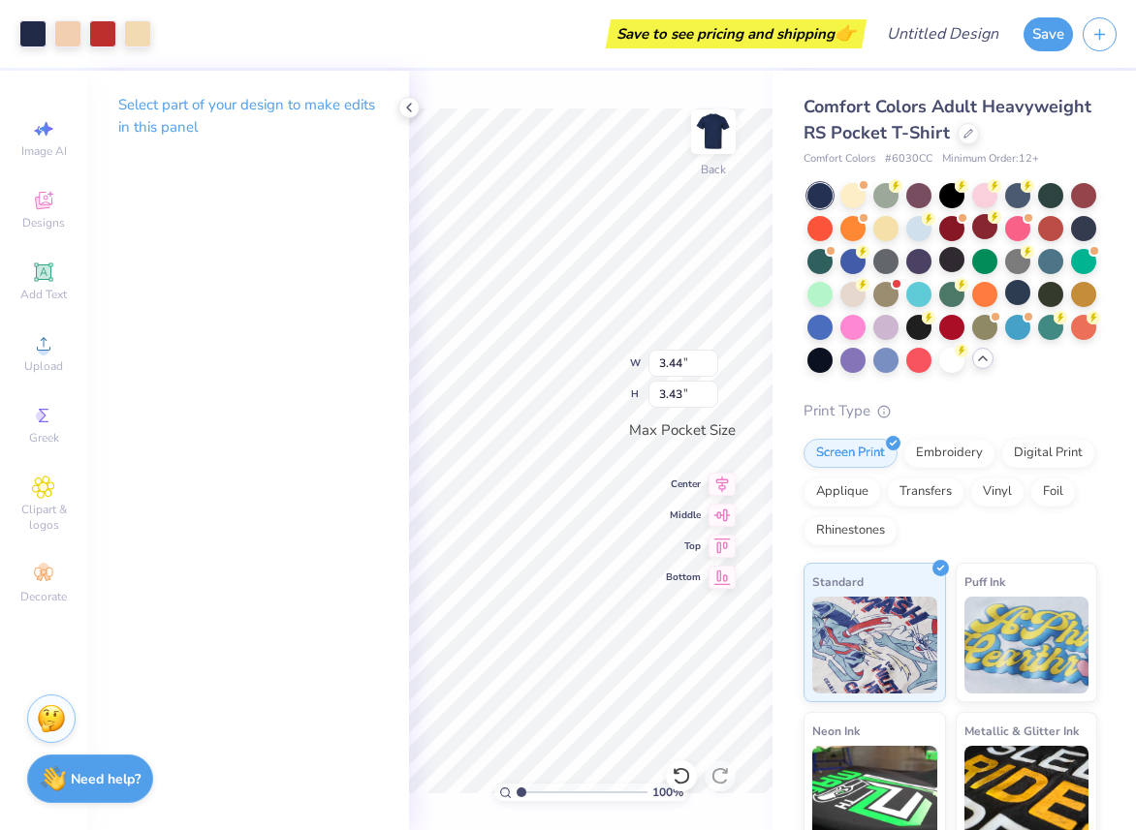
click at [571, 92] on div "100 % Back W 3.44 3.44 " H 3.43 3.43 " Max Pocket Size Center Middle Top Bottom" at bounding box center [590, 451] width 363 height 760
click at [410, 109] on polyline at bounding box center [409, 108] width 4 height 8
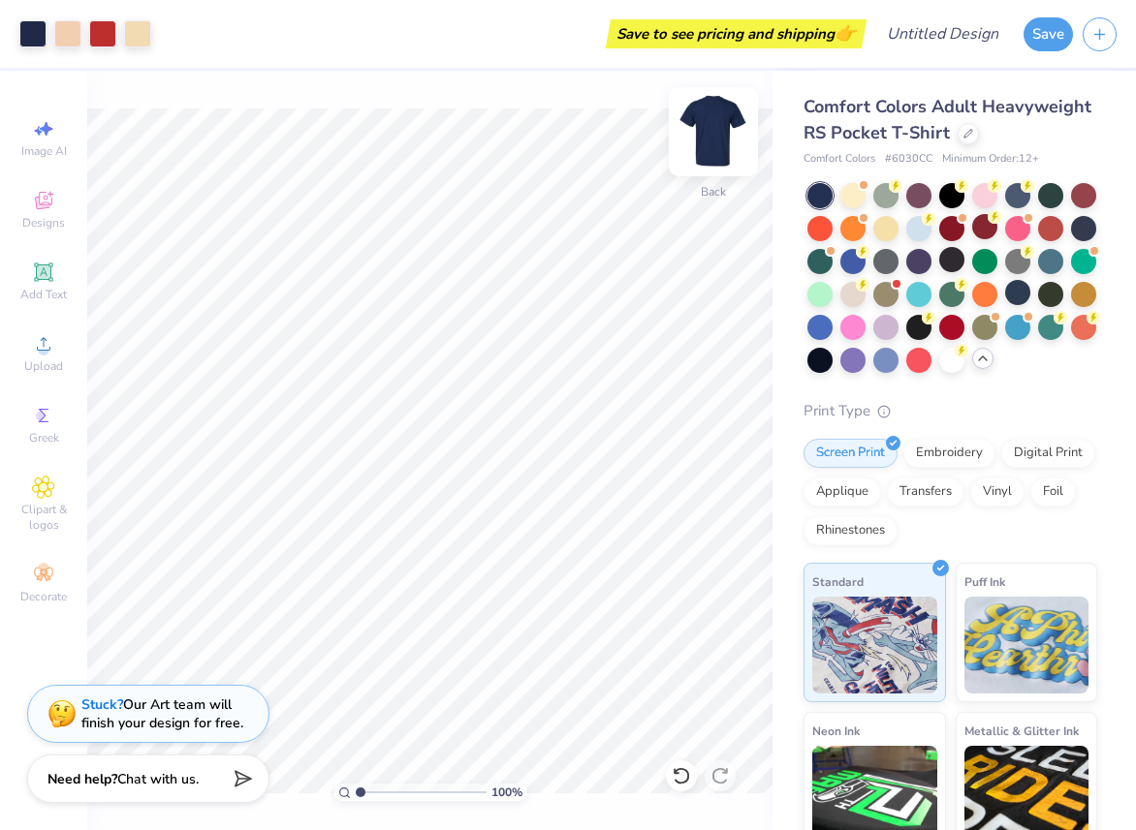
click at [722, 141] on img at bounding box center [713, 132] width 78 height 78
